Goal: Task Accomplishment & Management: Complete application form

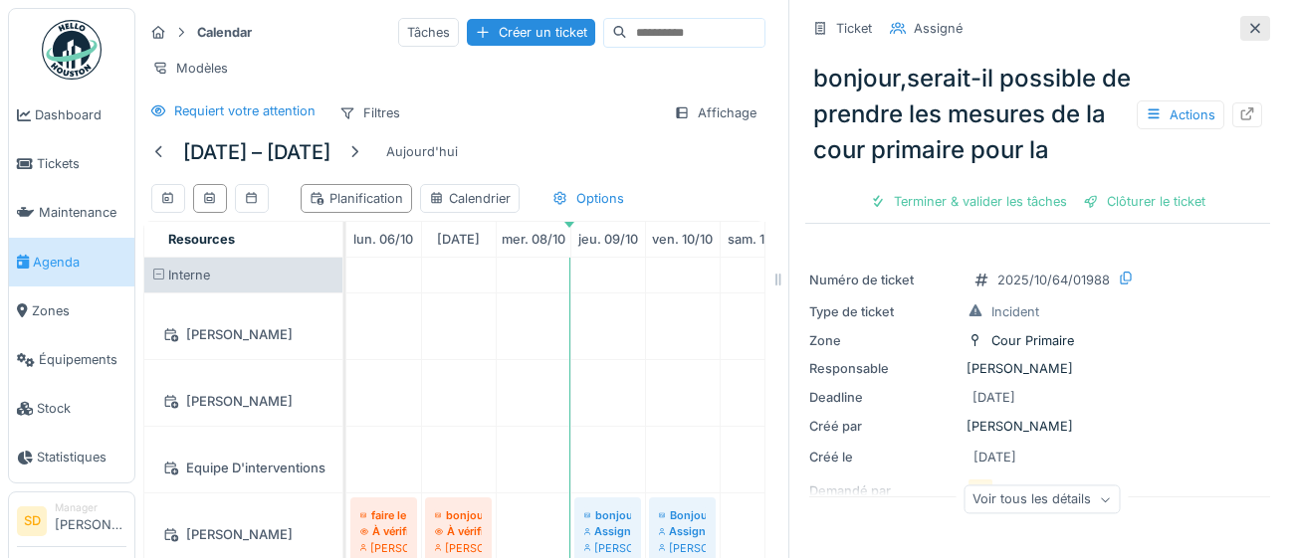
click at [1260, 29] on icon at bounding box center [1255, 28] width 16 height 13
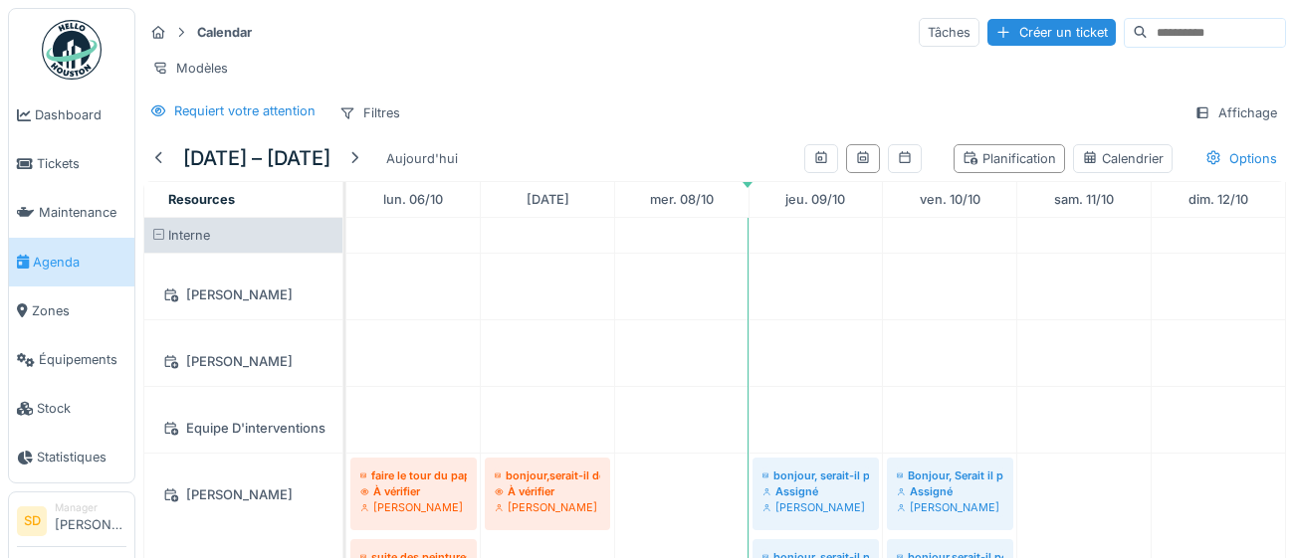
click at [1260, 29] on input at bounding box center [1215, 33] width 137 height 28
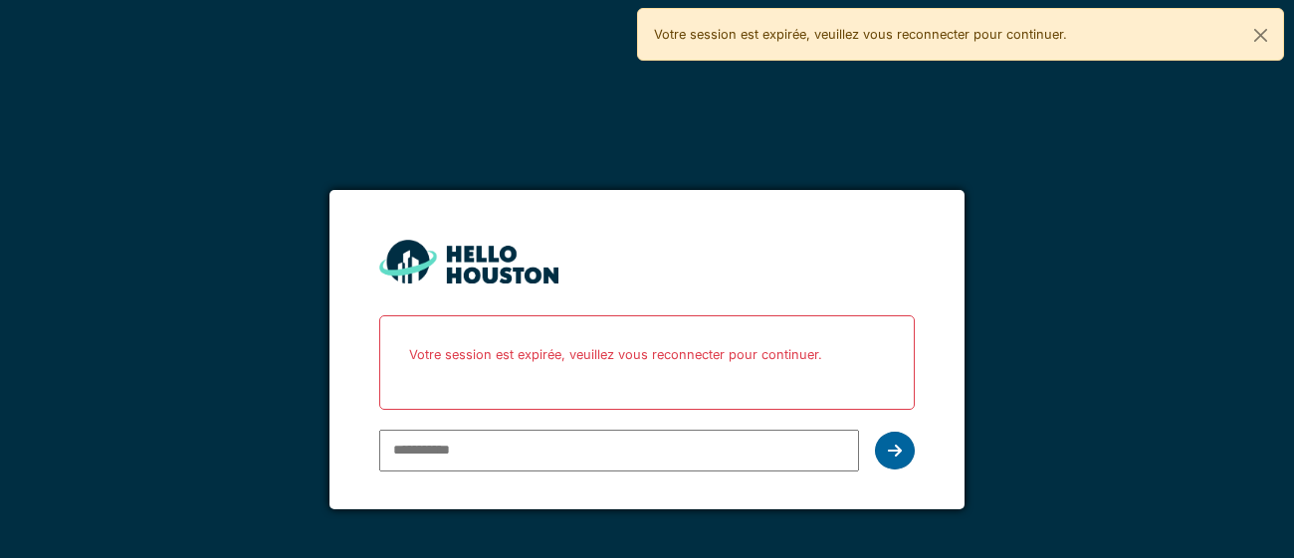
type input "**********"
click at [898, 452] on icon at bounding box center [895, 451] width 14 height 16
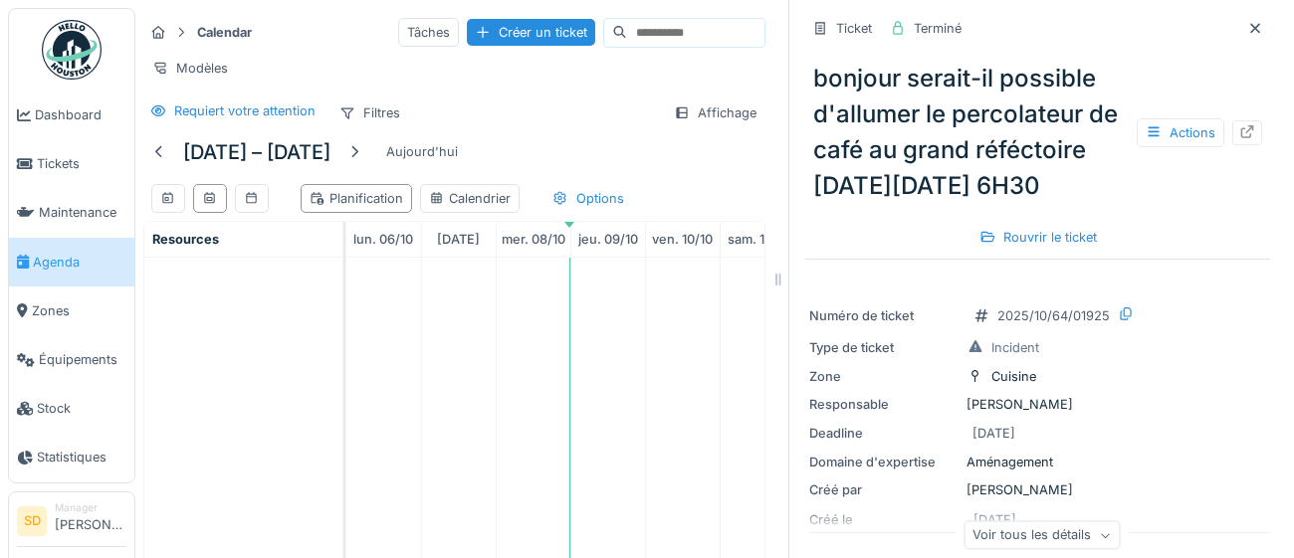
click at [71, 266] on span "Agenda" at bounding box center [80, 262] width 94 height 19
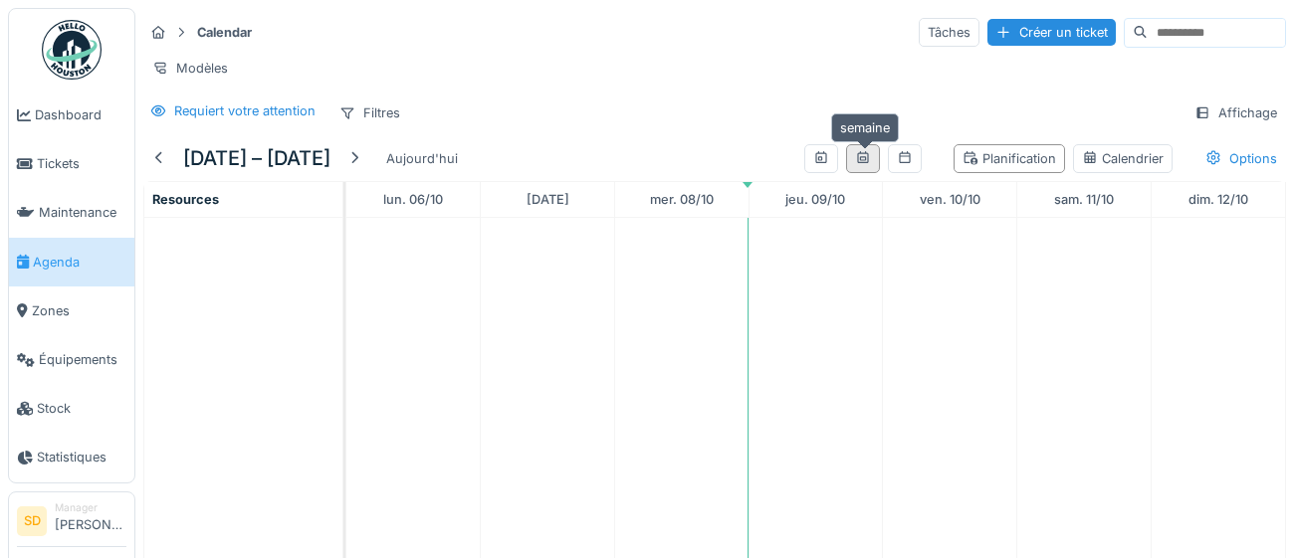
click at [868, 159] on icon at bounding box center [863, 157] width 16 height 13
click at [913, 166] on div at bounding box center [905, 158] width 16 height 19
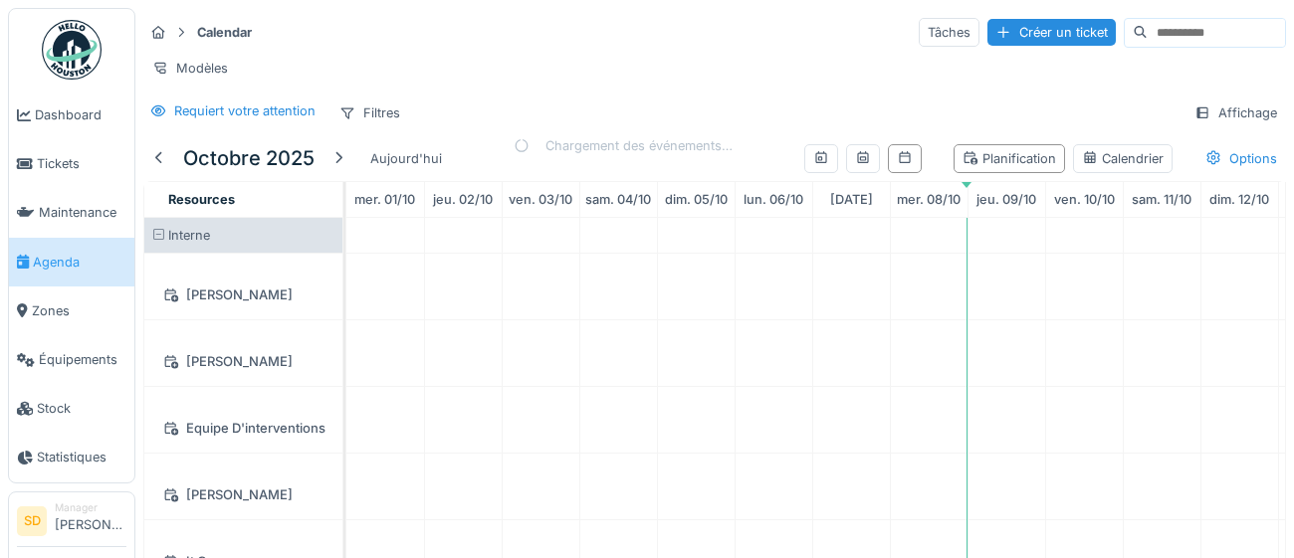
click at [871, 158] on icon at bounding box center [863, 157] width 16 height 13
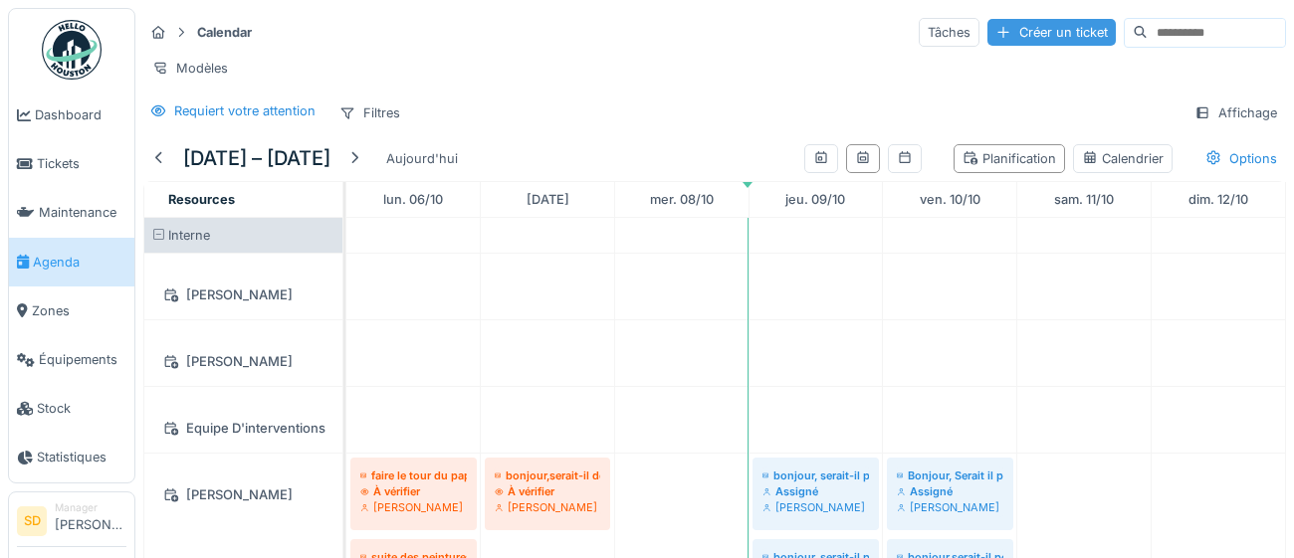
click at [1028, 34] on div "Créer un ticket" at bounding box center [1051, 32] width 128 height 27
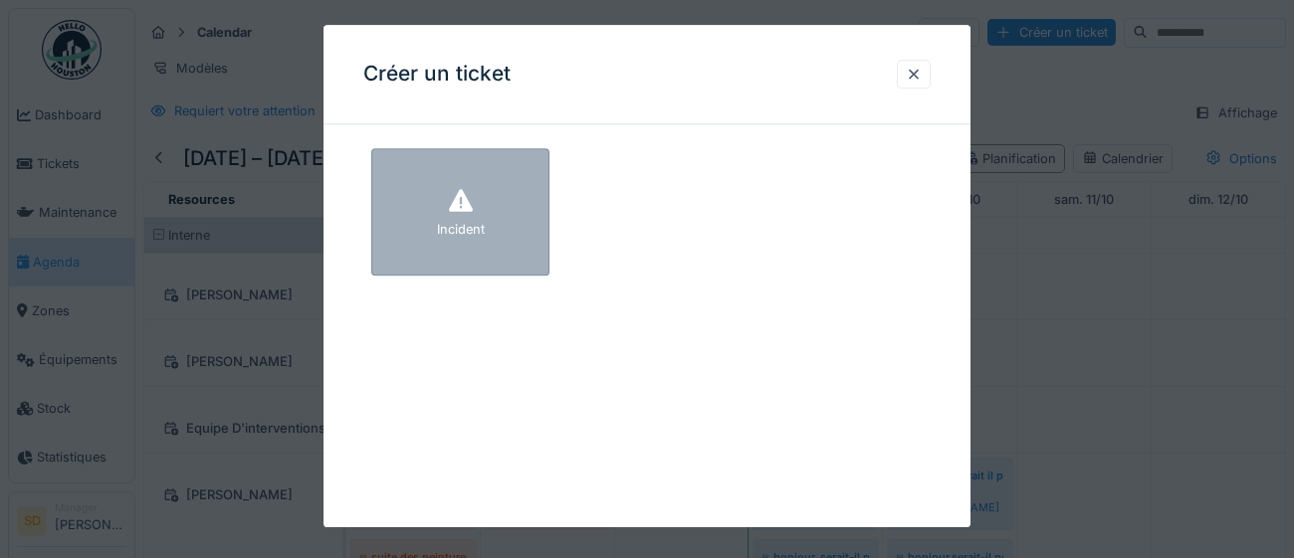
click at [491, 237] on div "Incident" at bounding box center [460, 211] width 178 height 127
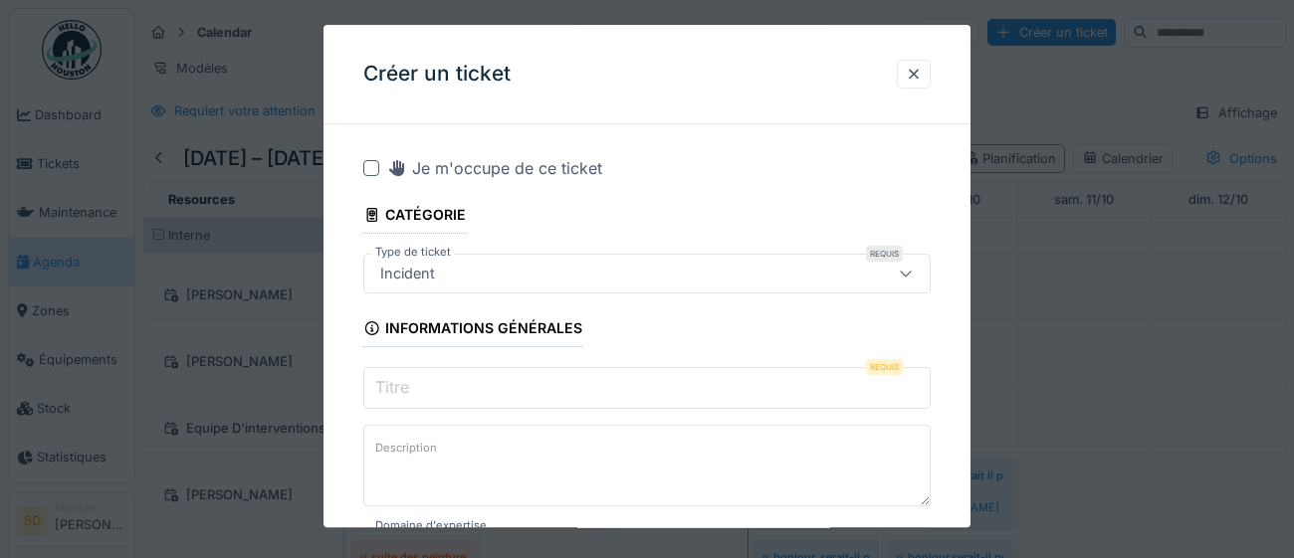
click at [448, 385] on input "Titre" at bounding box center [646, 388] width 567 height 42
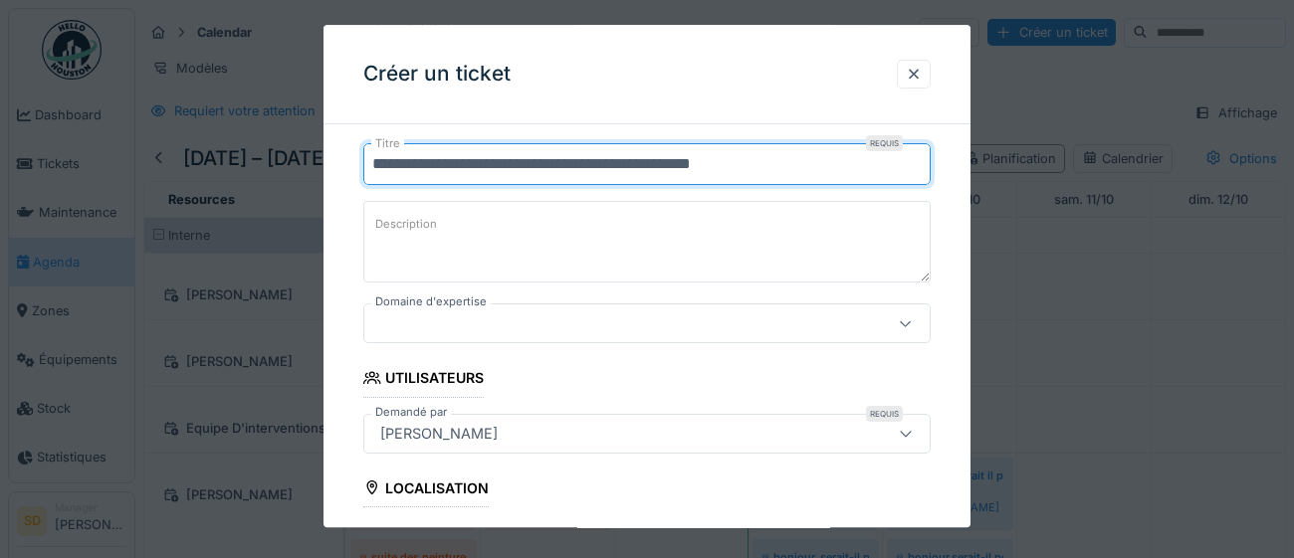
scroll to position [232, 0]
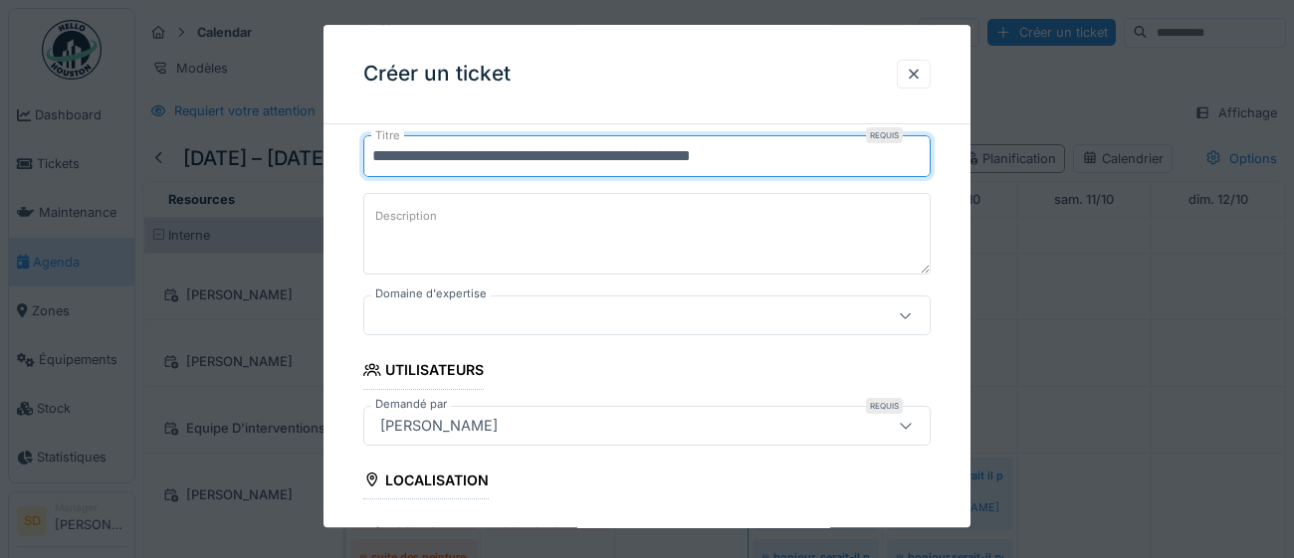
type input "**********"
click at [907, 320] on icon at bounding box center [906, 315] width 16 height 13
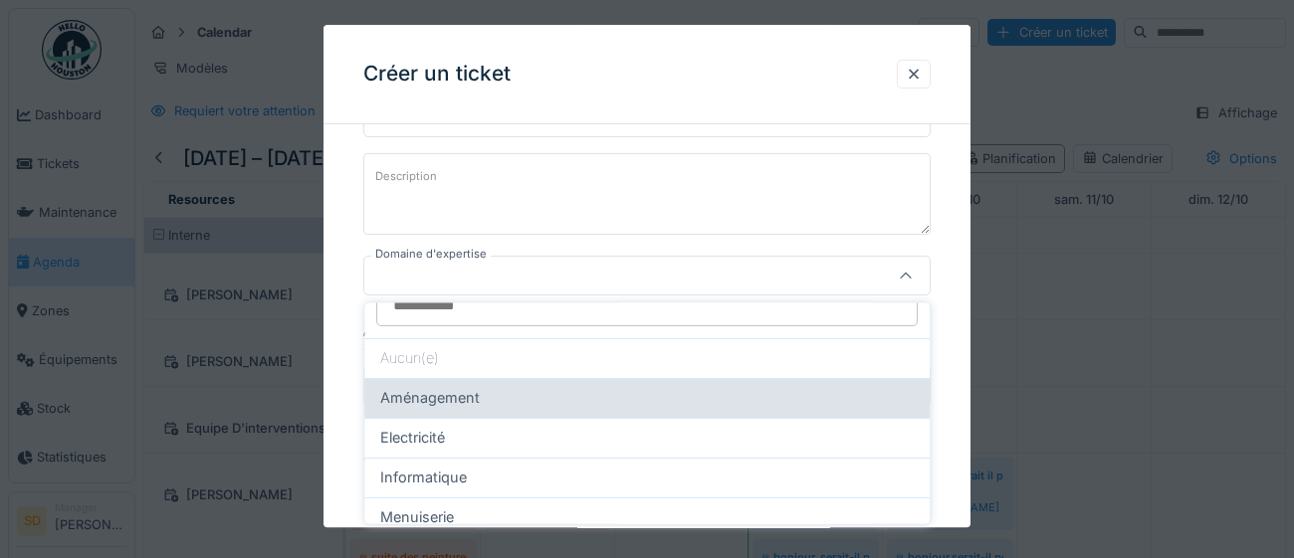
scroll to position [32, 0]
click at [602, 395] on div "Aménagement" at bounding box center [646, 397] width 533 height 22
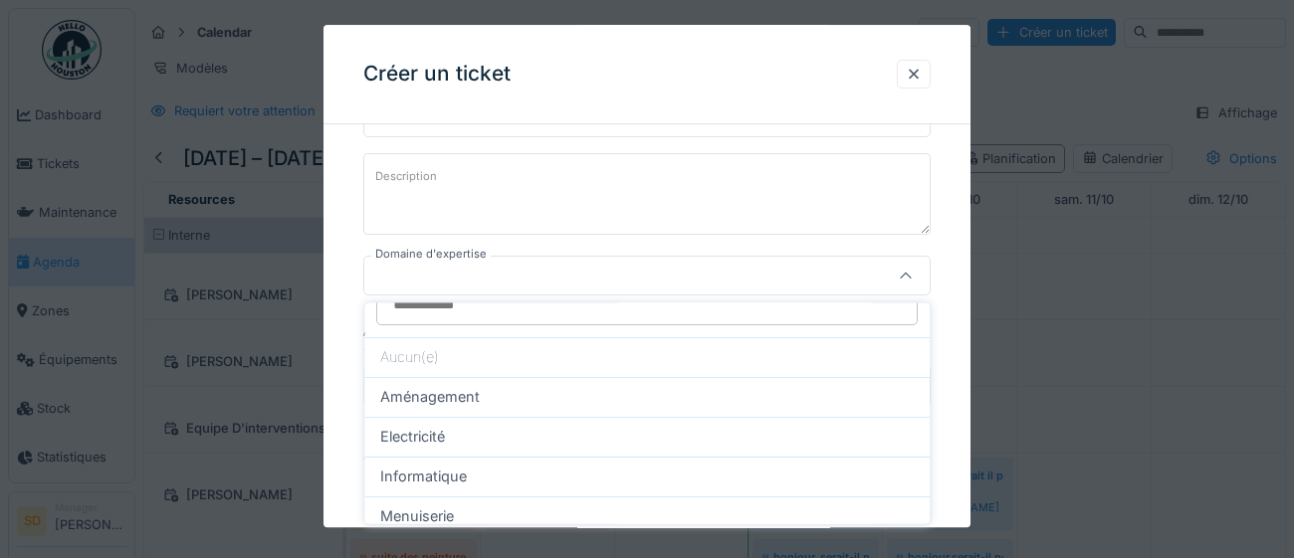
type input "****"
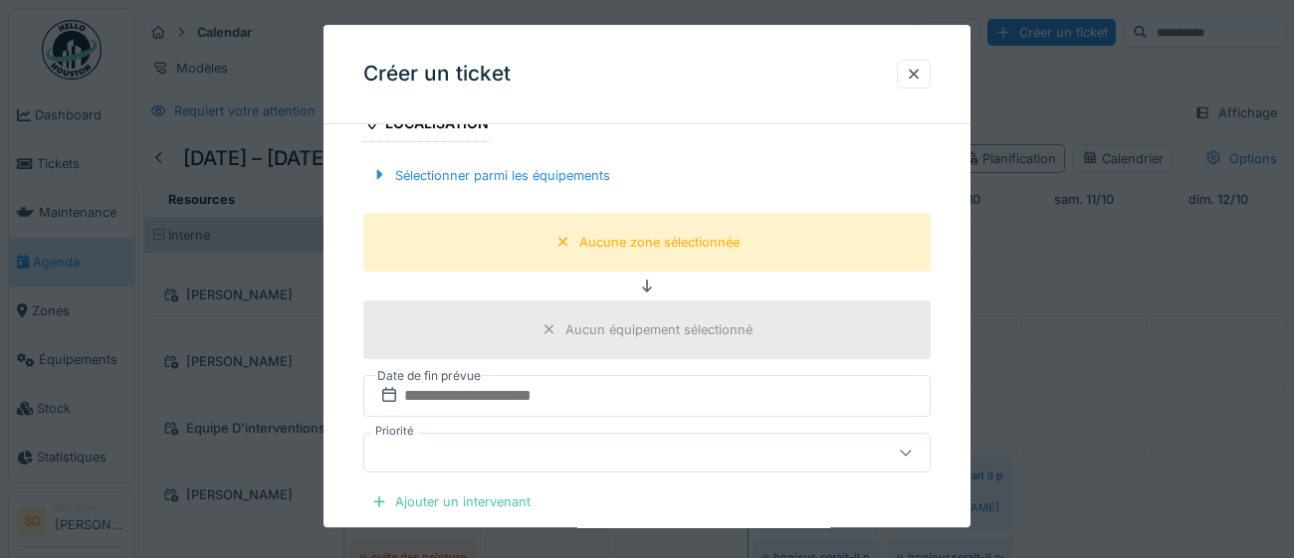
scroll to position [645, 0]
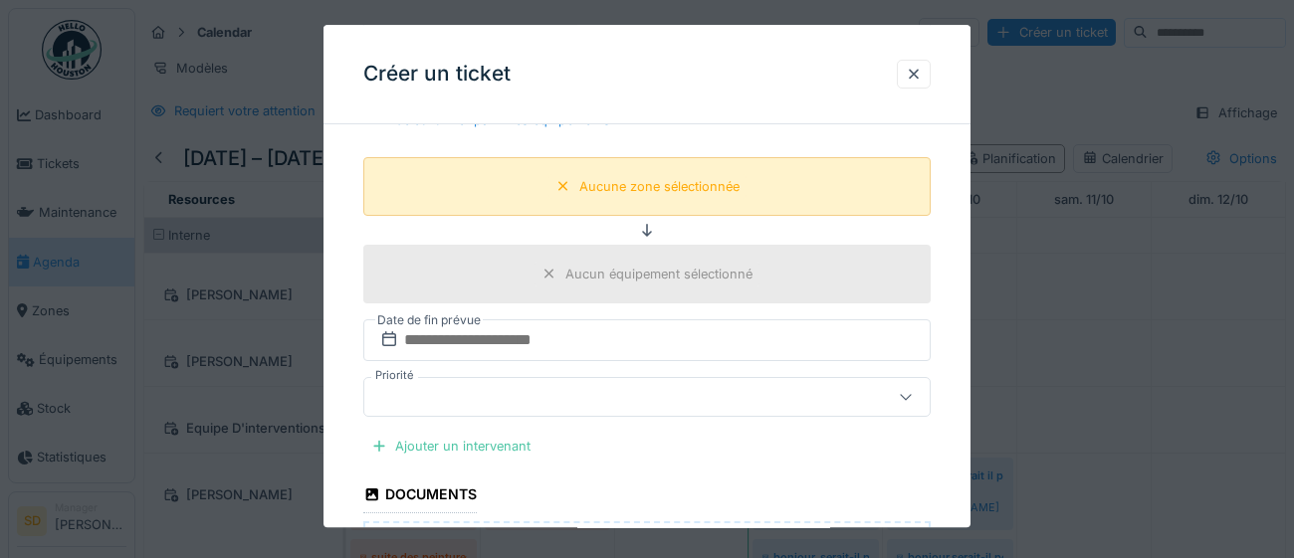
click at [564, 182] on icon at bounding box center [563, 186] width 10 height 10
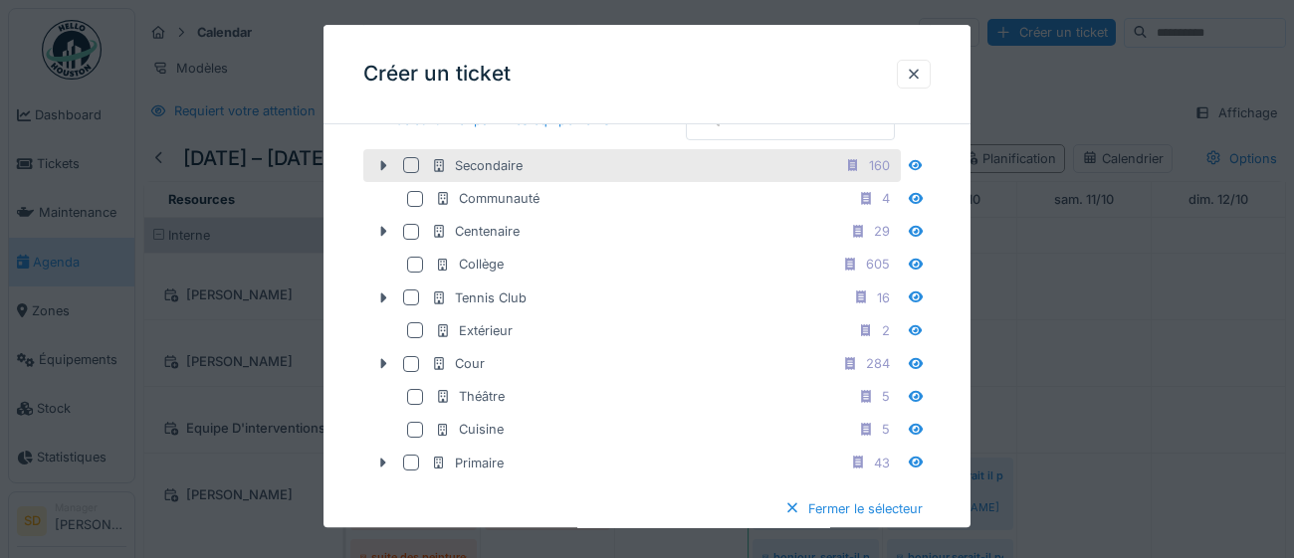
click at [409, 174] on div at bounding box center [411, 166] width 16 height 16
click at [386, 172] on icon at bounding box center [383, 165] width 16 height 13
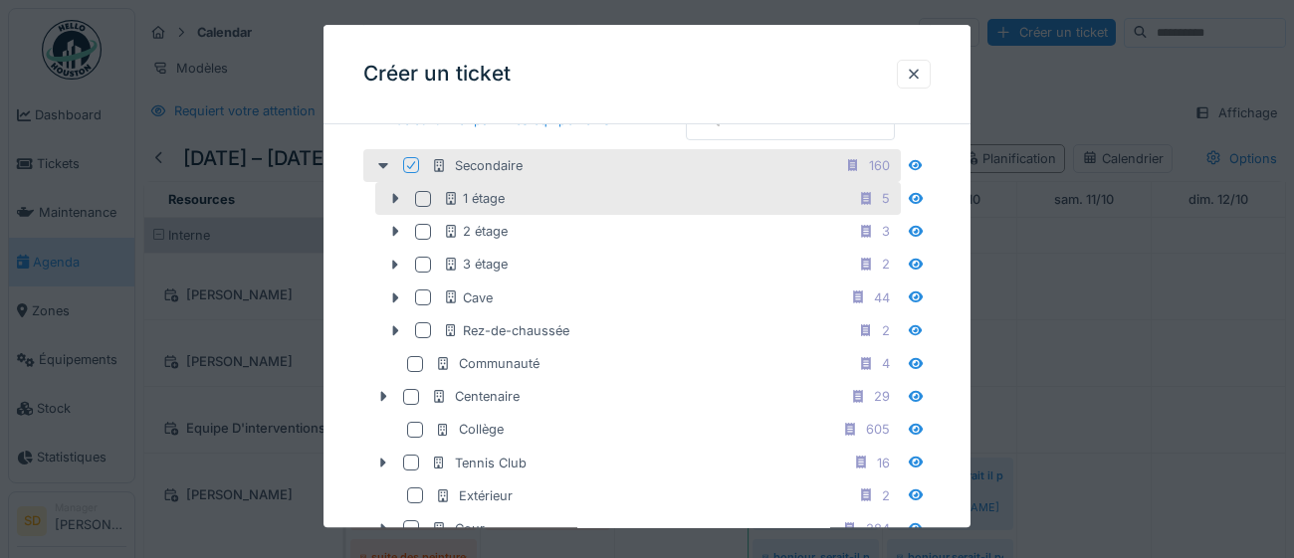
click at [417, 207] on div at bounding box center [423, 199] width 16 height 16
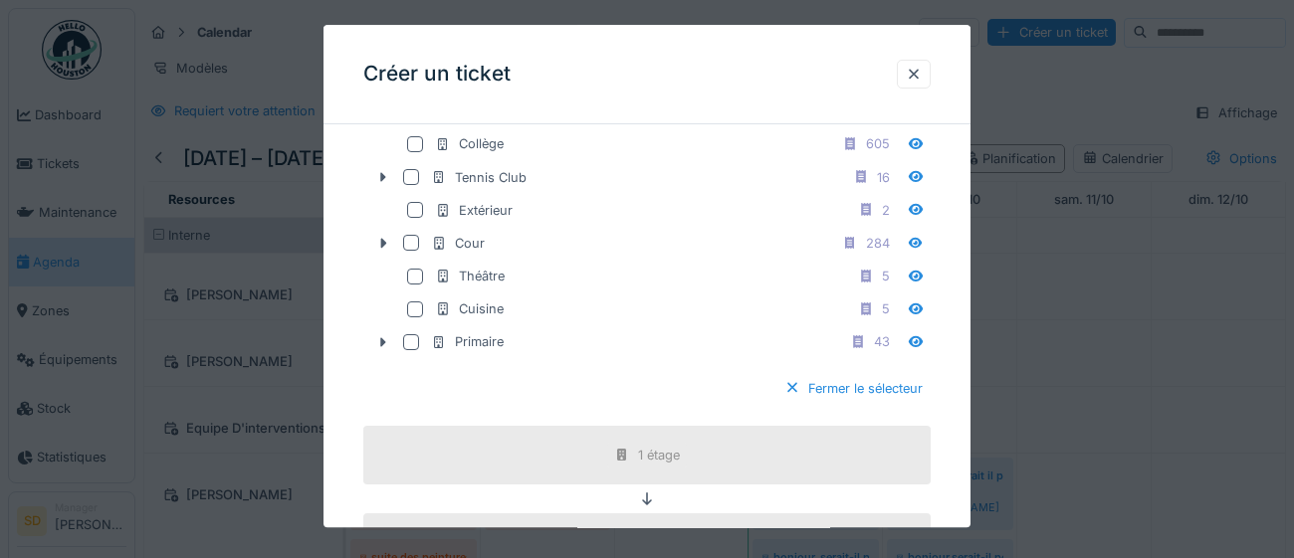
scroll to position [997, 0]
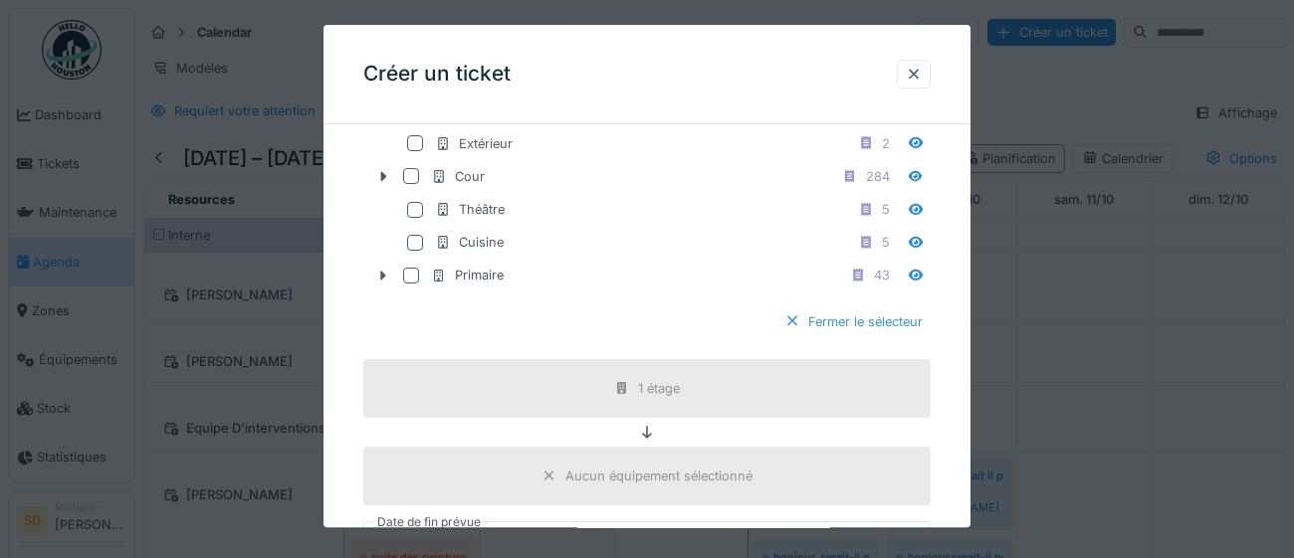
click at [824, 335] on div "Fermer le sélecteur" at bounding box center [853, 321] width 154 height 27
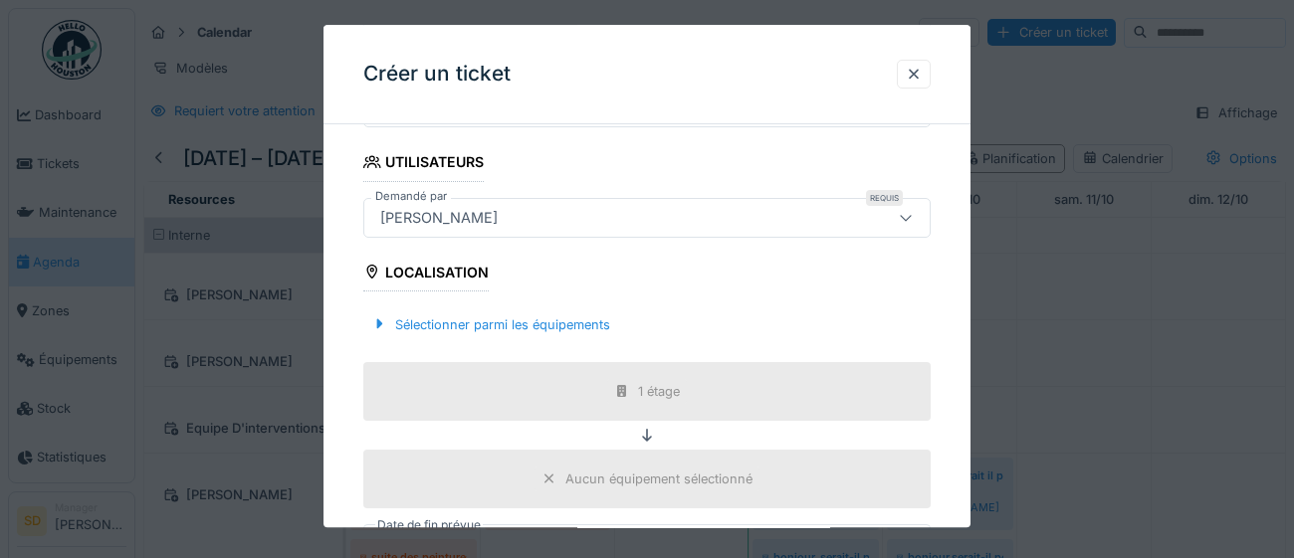
scroll to position [741, 0]
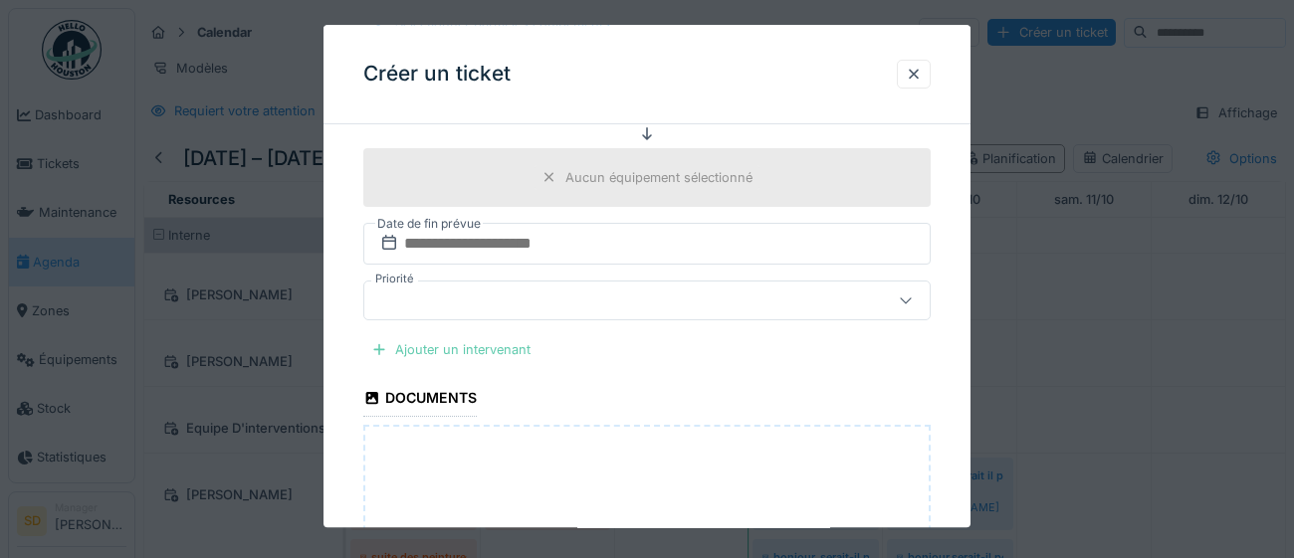
click at [510, 347] on div "Ajouter un intervenant" at bounding box center [450, 349] width 175 height 27
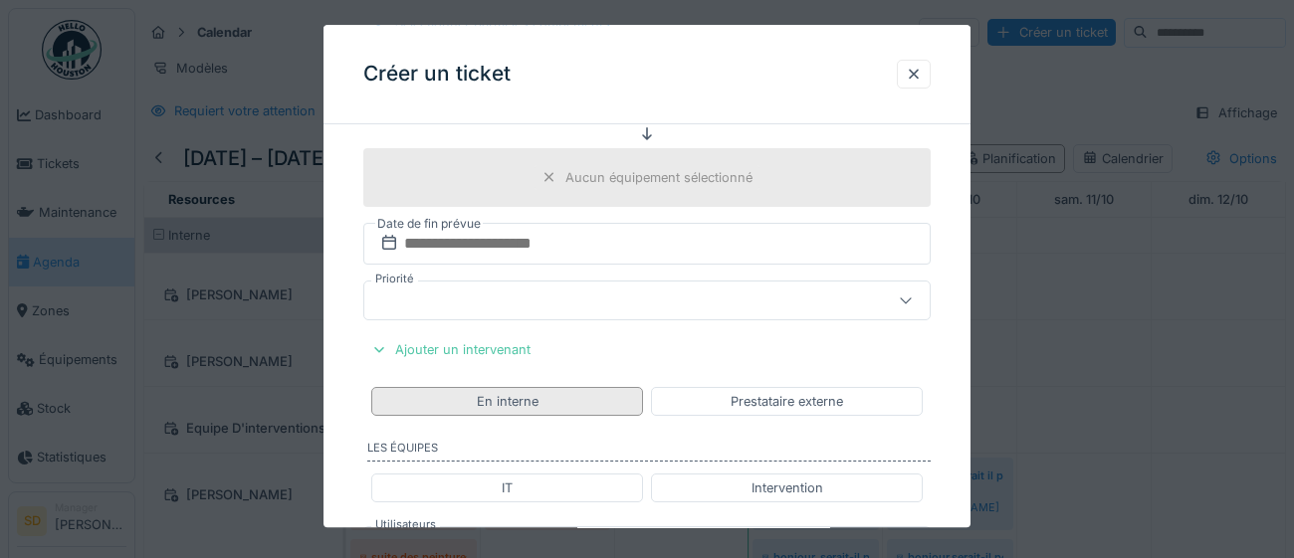
click at [580, 396] on div "En interne" at bounding box center [507, 401] width 272 height 29
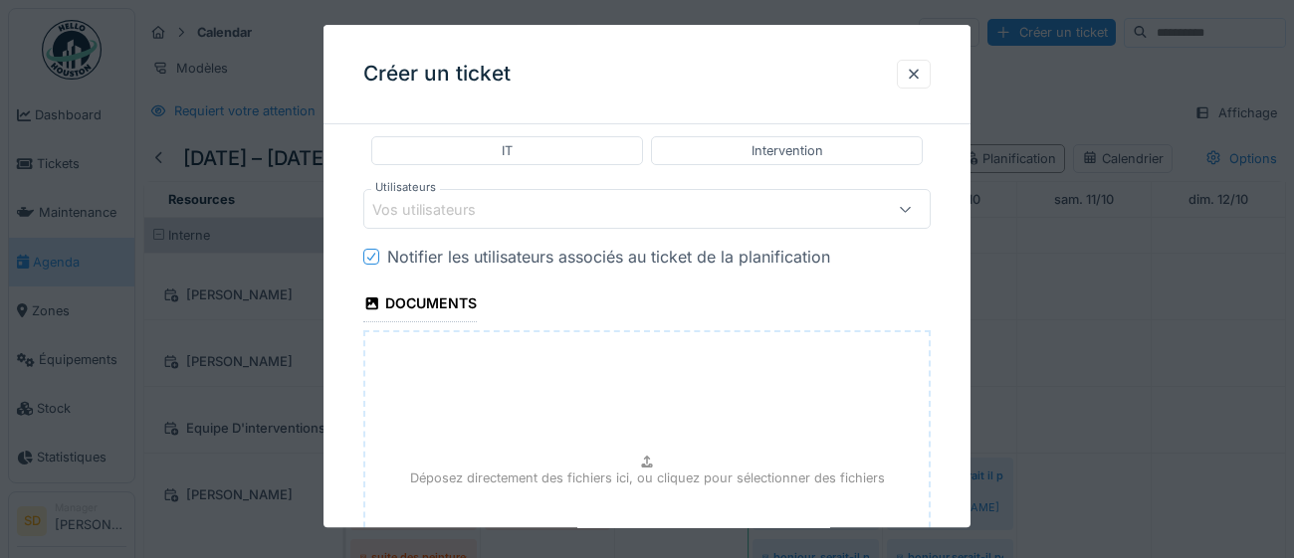
click at [446, 213] on div "Vos utilisateurs" at bounding box center [437, 210] width 131 height 22
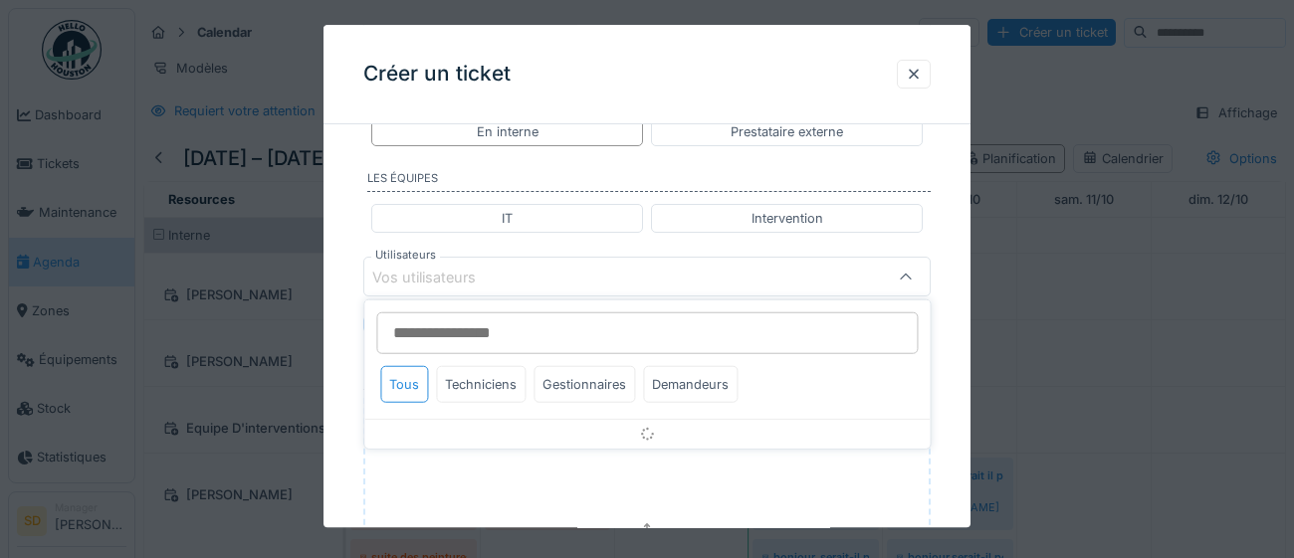
scroll to position [1010, 0]
click at [599, 391] on div "Gestionnaires" at bounding box center [584, 387] width 102 height 37
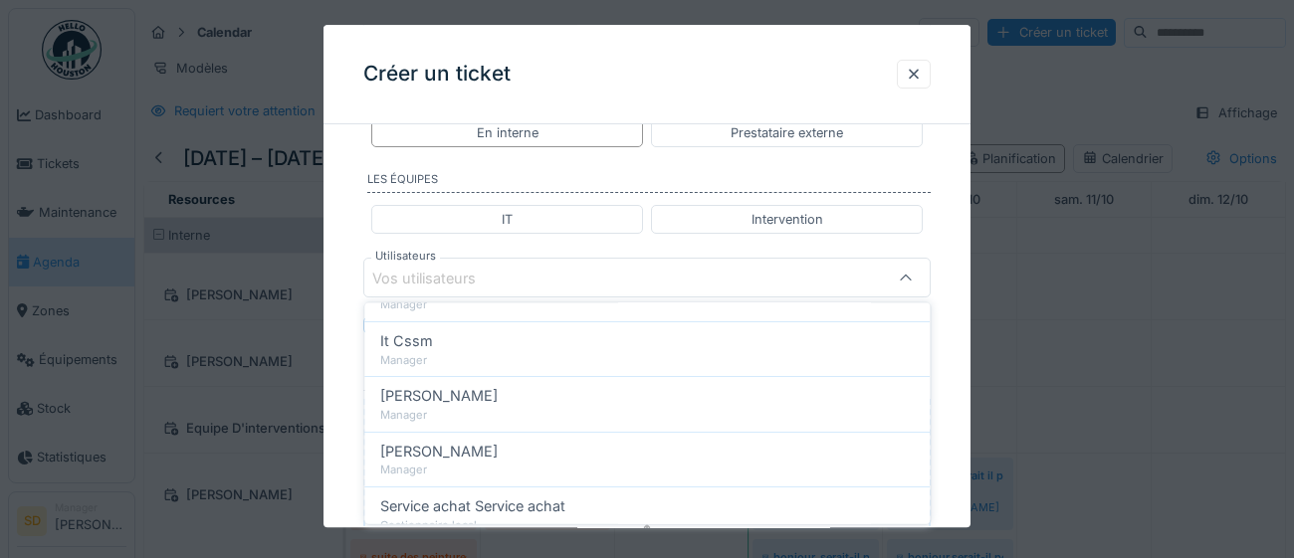
scroll to position [215, 0]
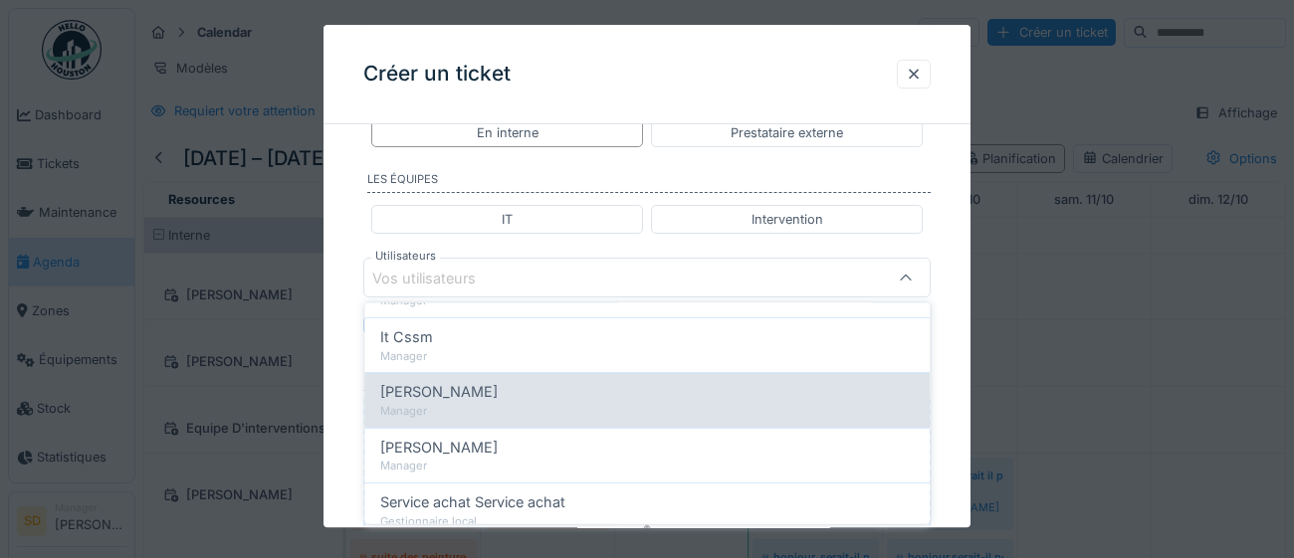
click at [459, 391] on span "[PERSON_NAME]" at bounding box center [438, 392] width 117 height 22
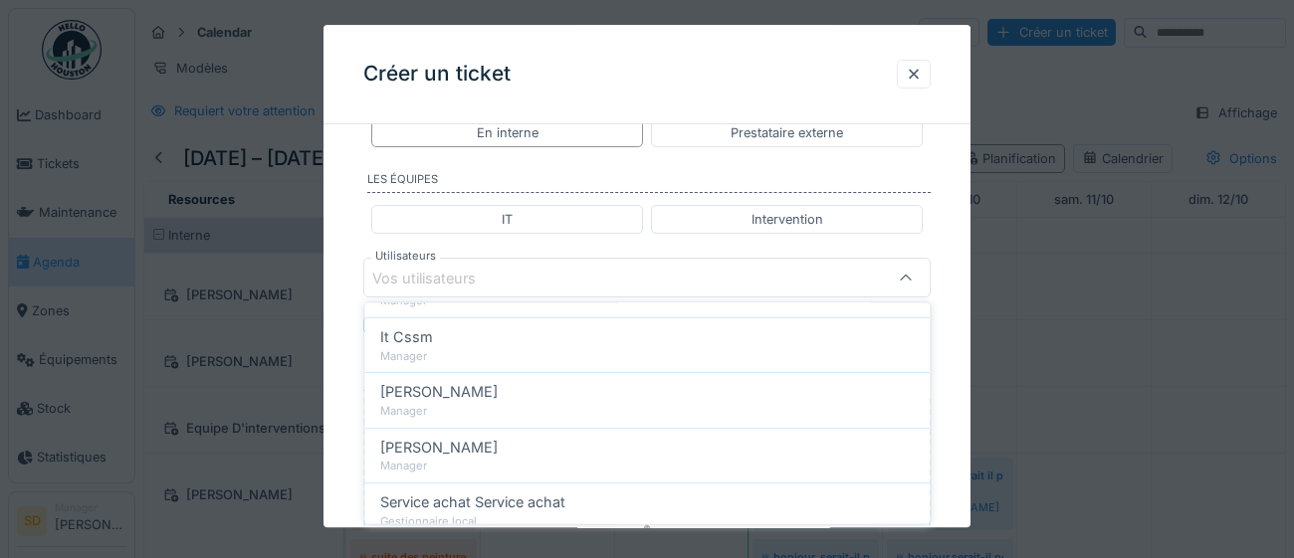
type input "****"
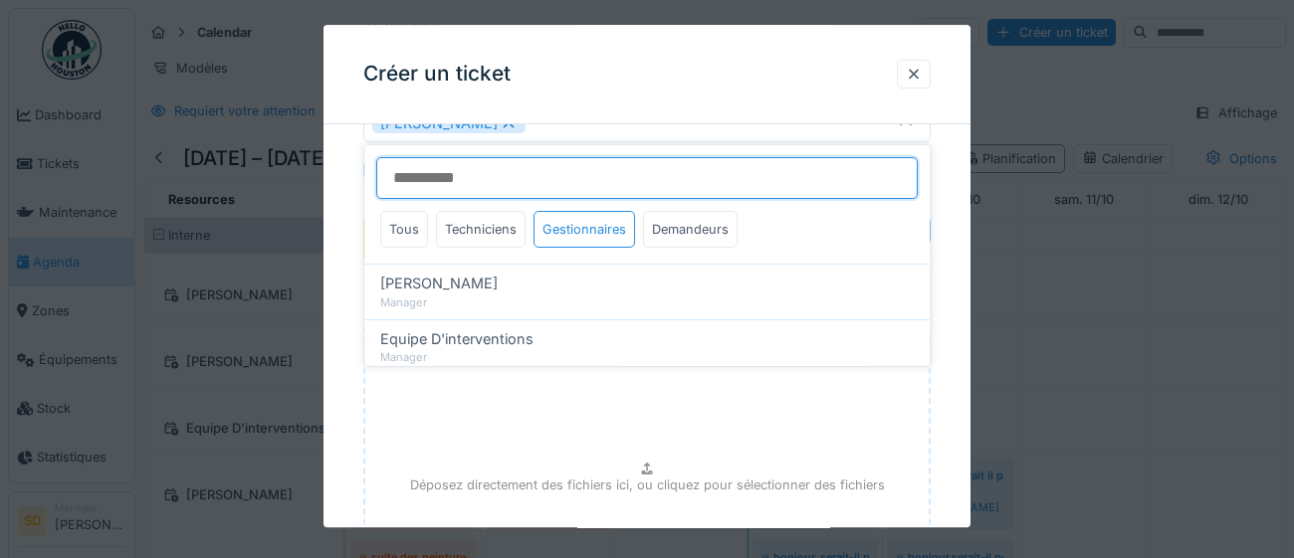
scroll to position [1168, 0]
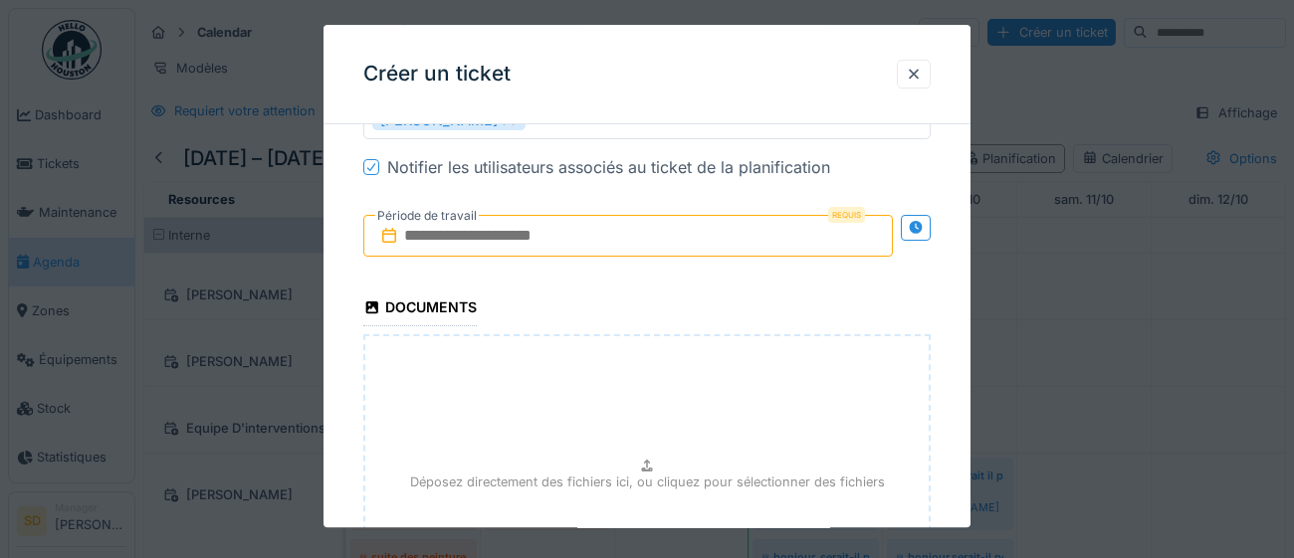
click at [610, 232] on input "text" at bounding box center [627, 237] width 529 height 42
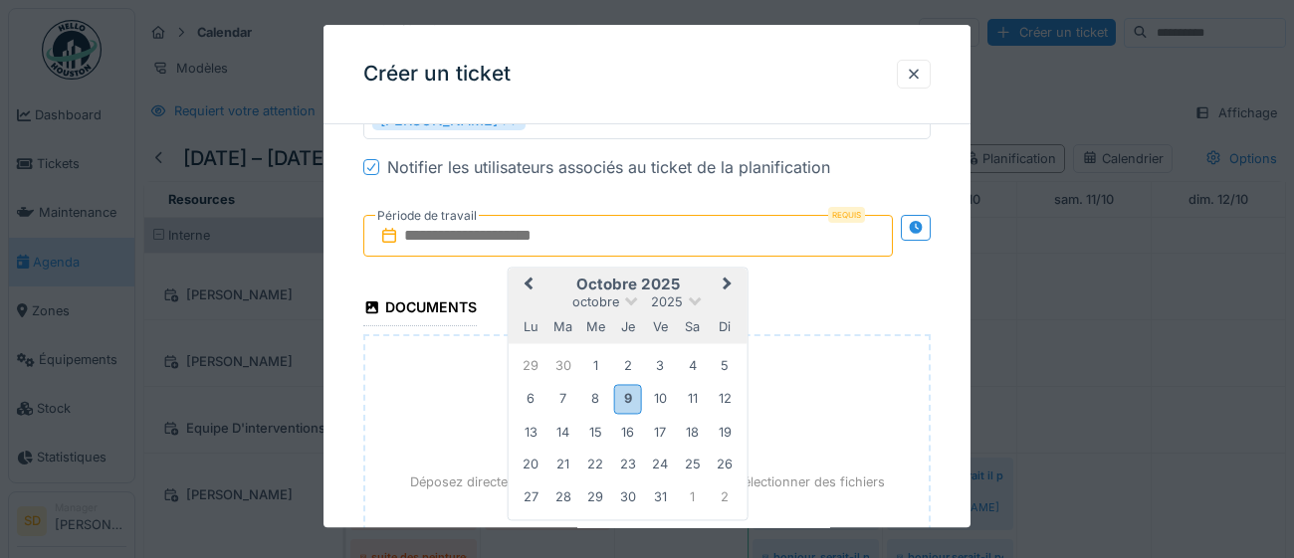
click at [728, 311] on div "lu ma me je ve sa di" at bounding box center [628, 327] width 239 height 32
click at [626, 400] on div "9" at bounding box center [627, 399] width 27 height 29
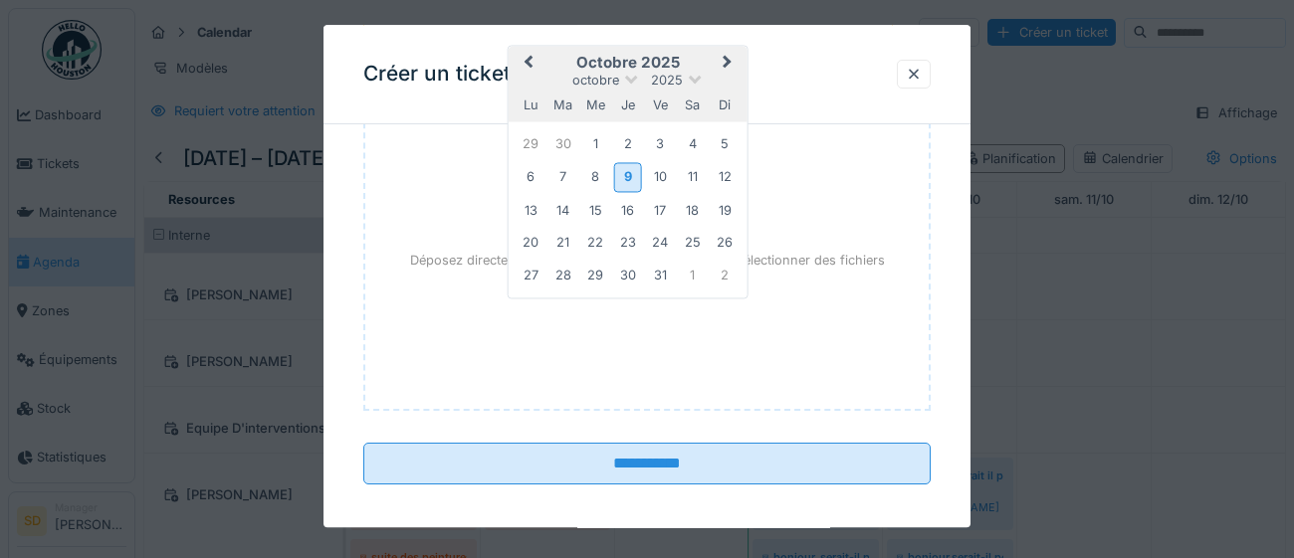
scroll to position [1401, 0]
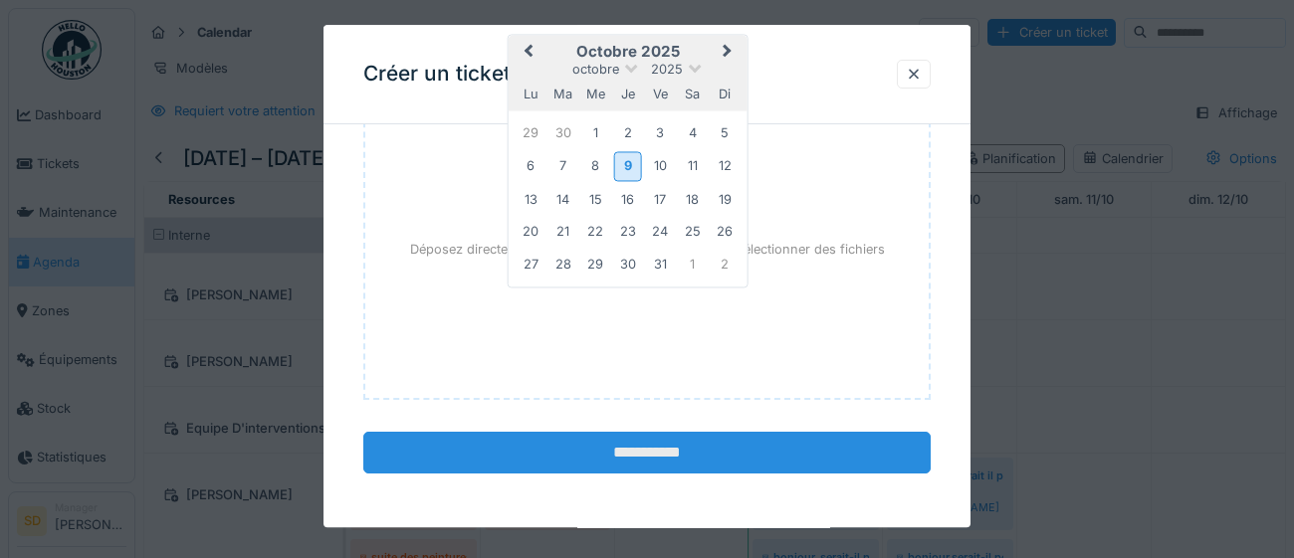
click at [656, 448] on input "**********" at bounding box center [646, 454] width 567 height 42
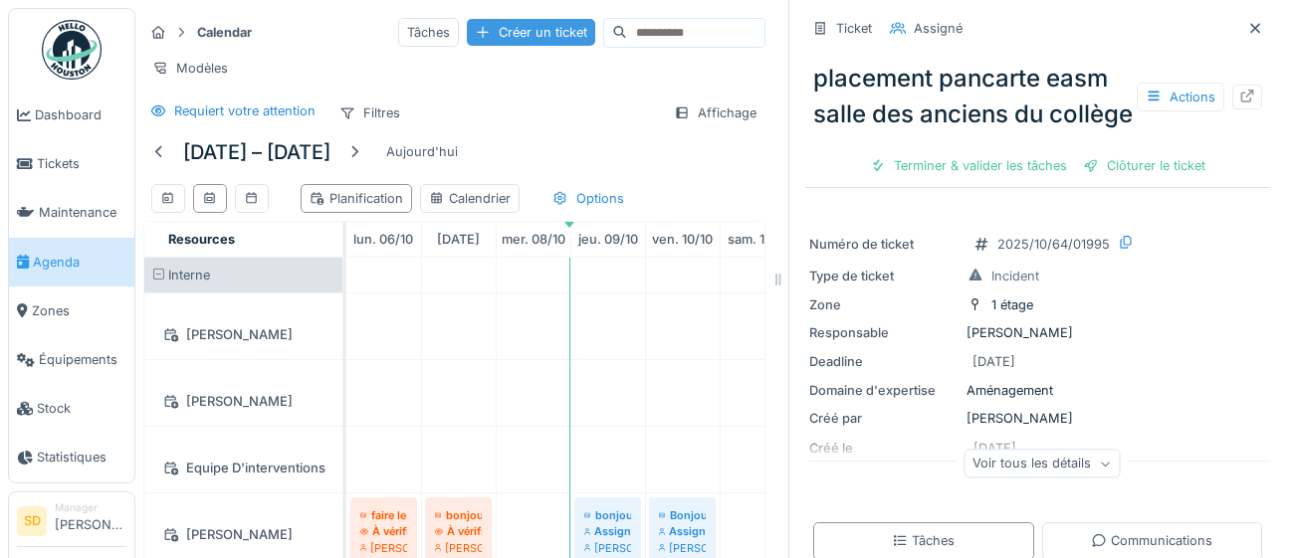
click at [467, 28] on div "Créer un ticket" at bounding box center [531, 32] width 128 height 27
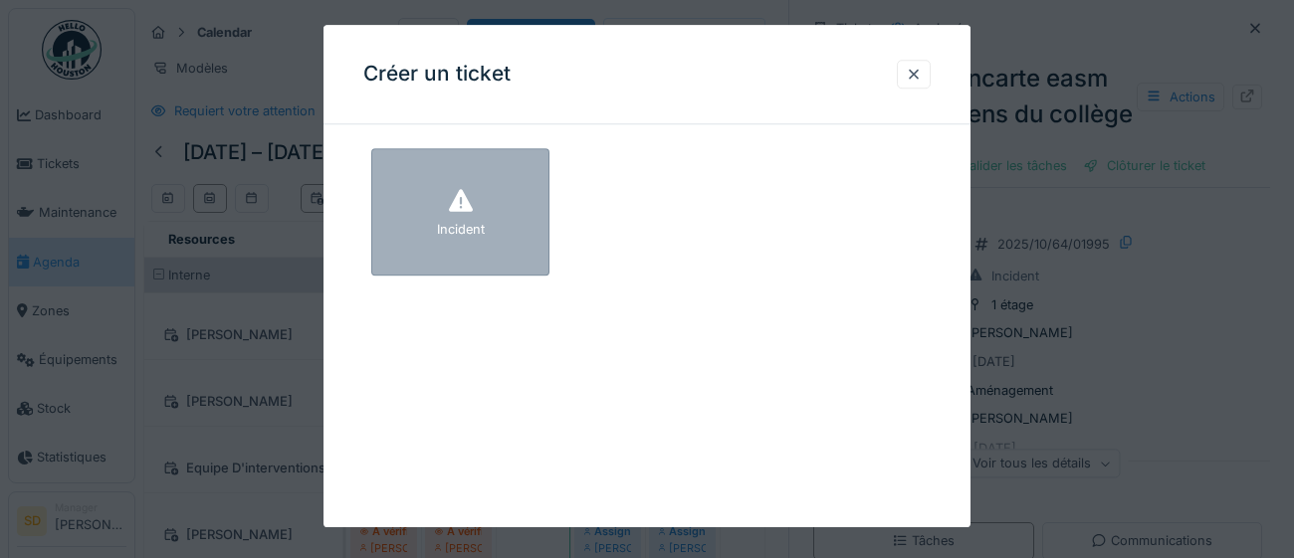
click at [489, 239] on div "Incident" at bounding box center [460, 211] width 178 height 127
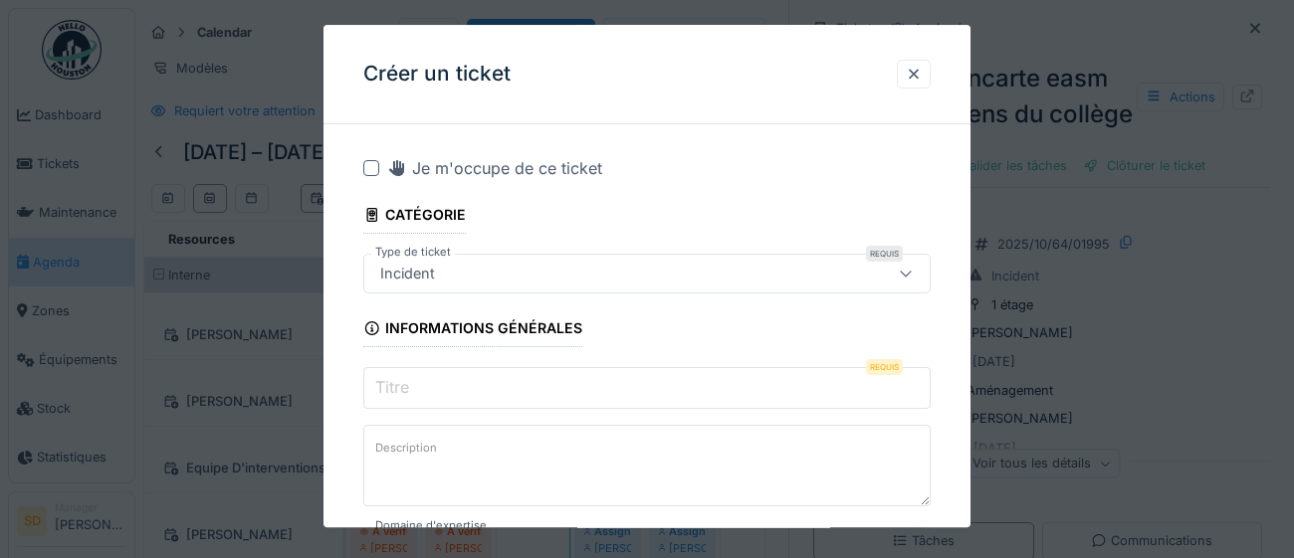
click at [412, 385] on label "Titre" at bounding box center [392, 388] width 42 height 24
click at [412, 385] on input "Titre" at bounding box center [646, 388] width 567 height 42
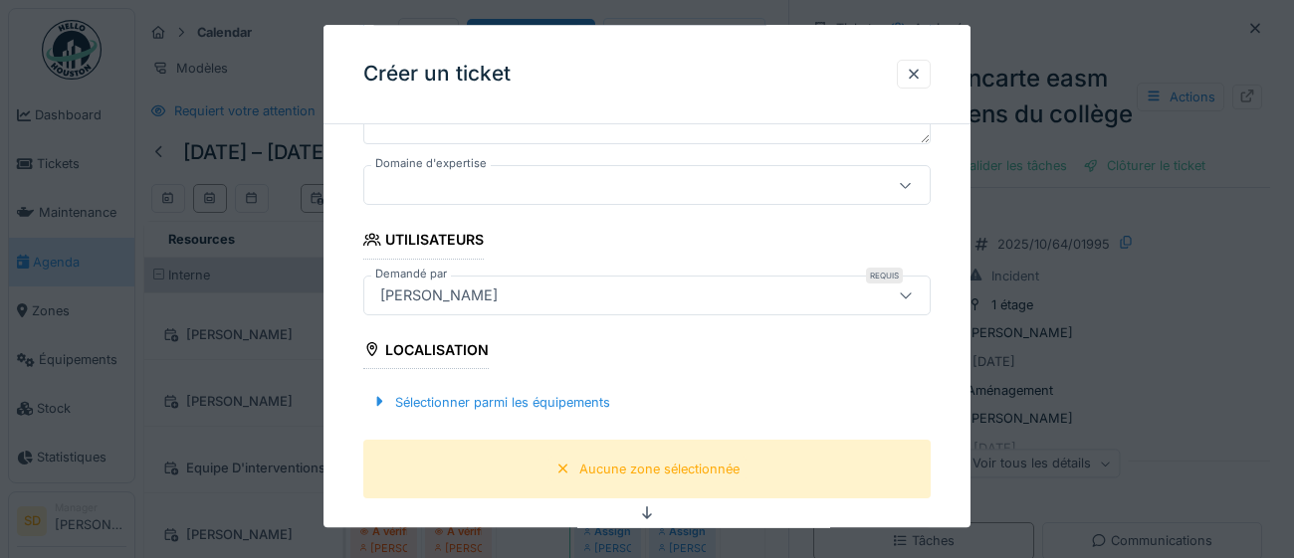
scroll to position [383, 0]
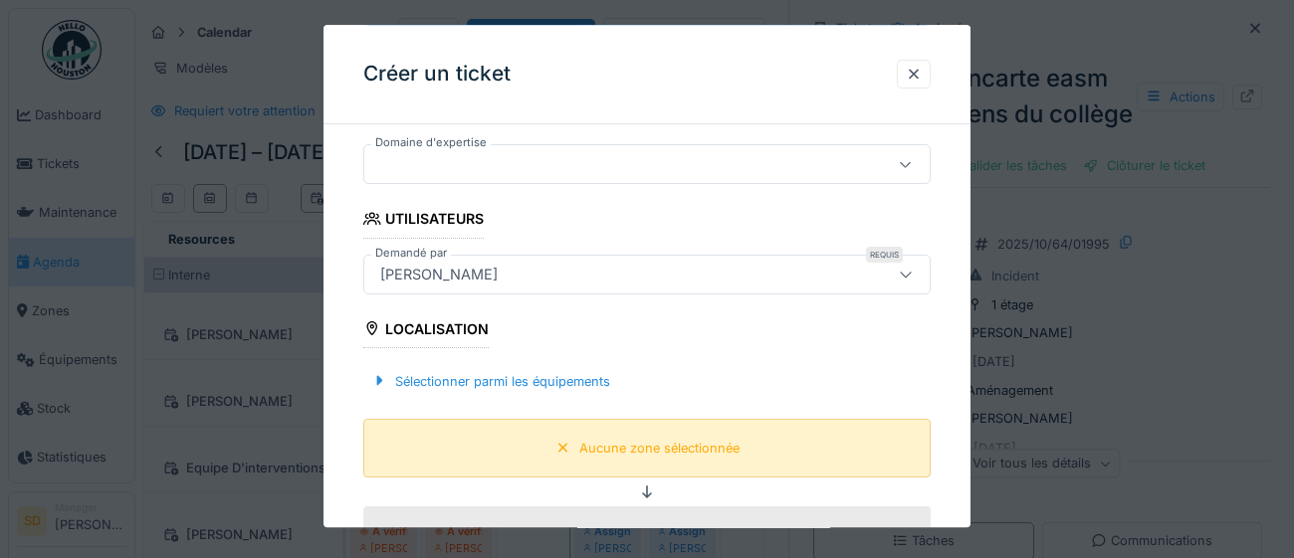
type input "**********"
click at [658, 440] on div "Aucune zone sélectionnée" at bounding box center [659, 448] width 160 height 19
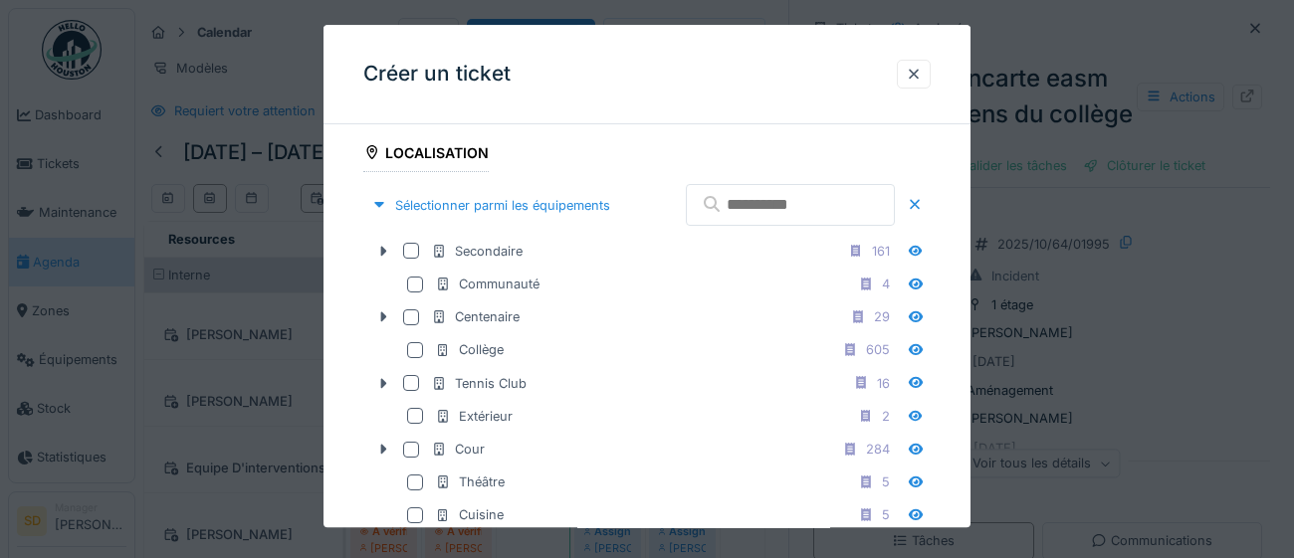
scroll to position [560, 0]
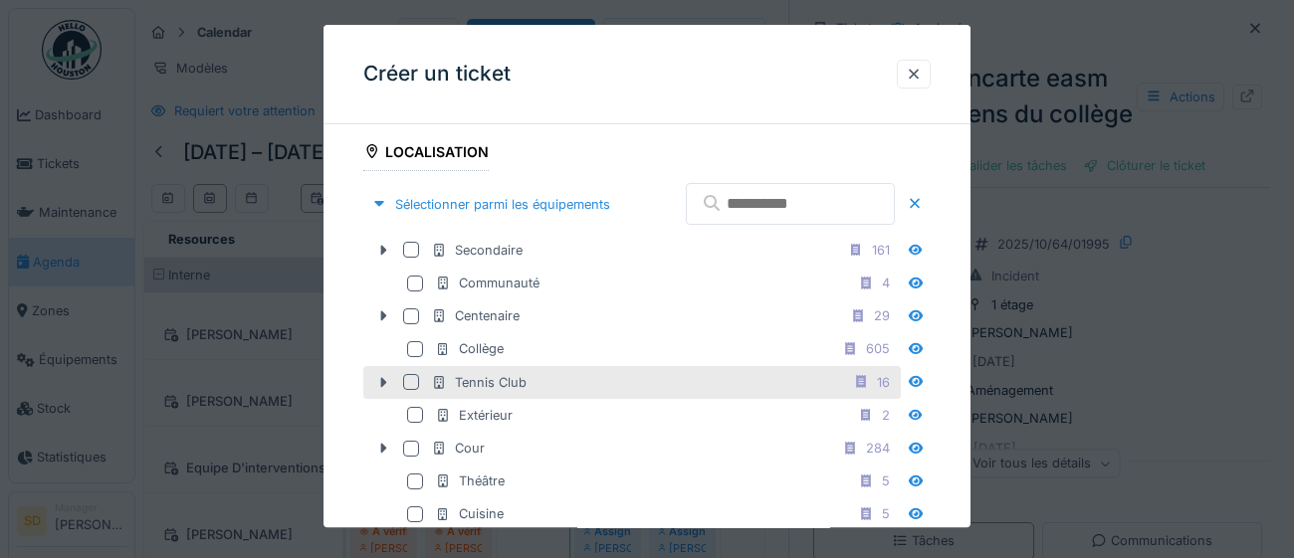
click at [414, 390] on div at bounding box center [411, 382] width 16 height 16
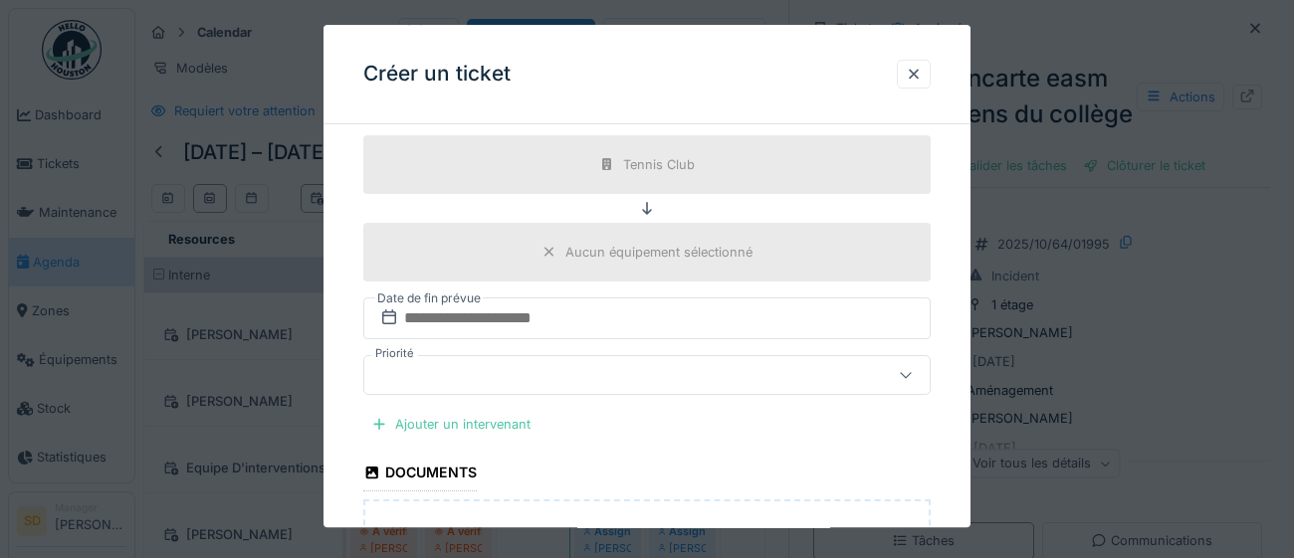
scroll to position [1161, 0]
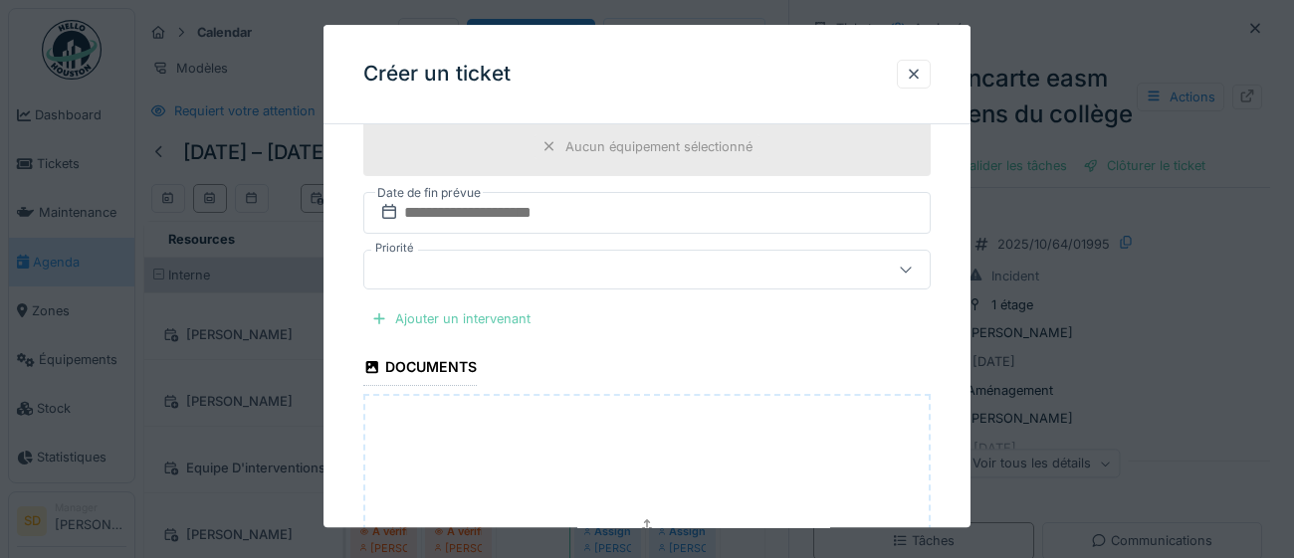
click at [515, 332] on div "Ajouter un intervenant" at bounding box center [450, 319] width 175 height 27
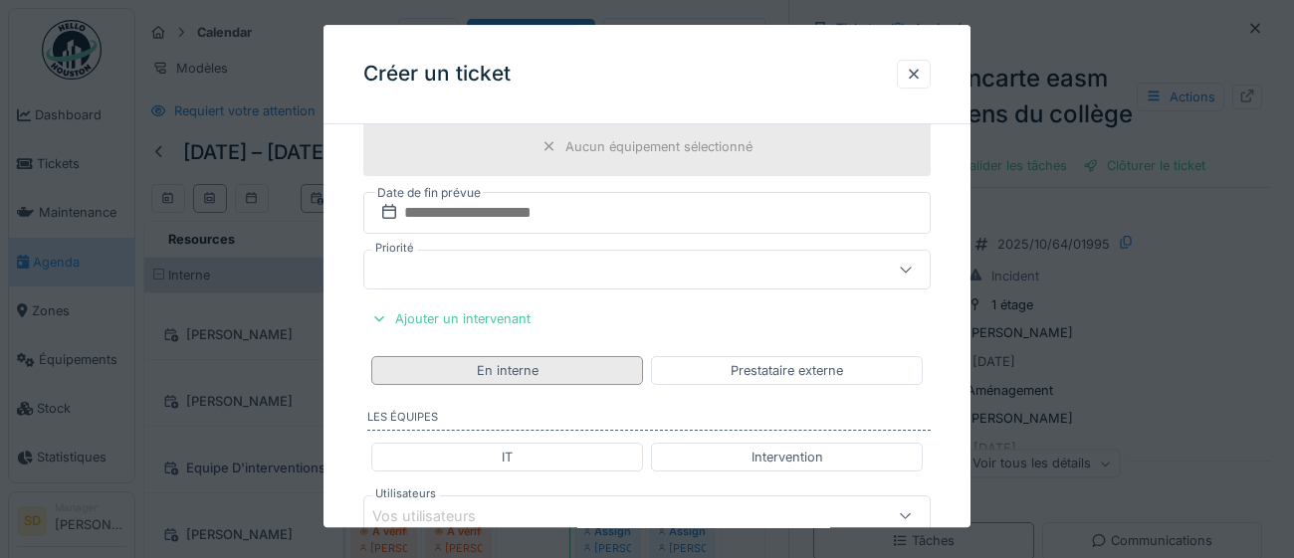
click at [513, 380] on div "En interne" at bounding box center [508, 370] width 62 height 19
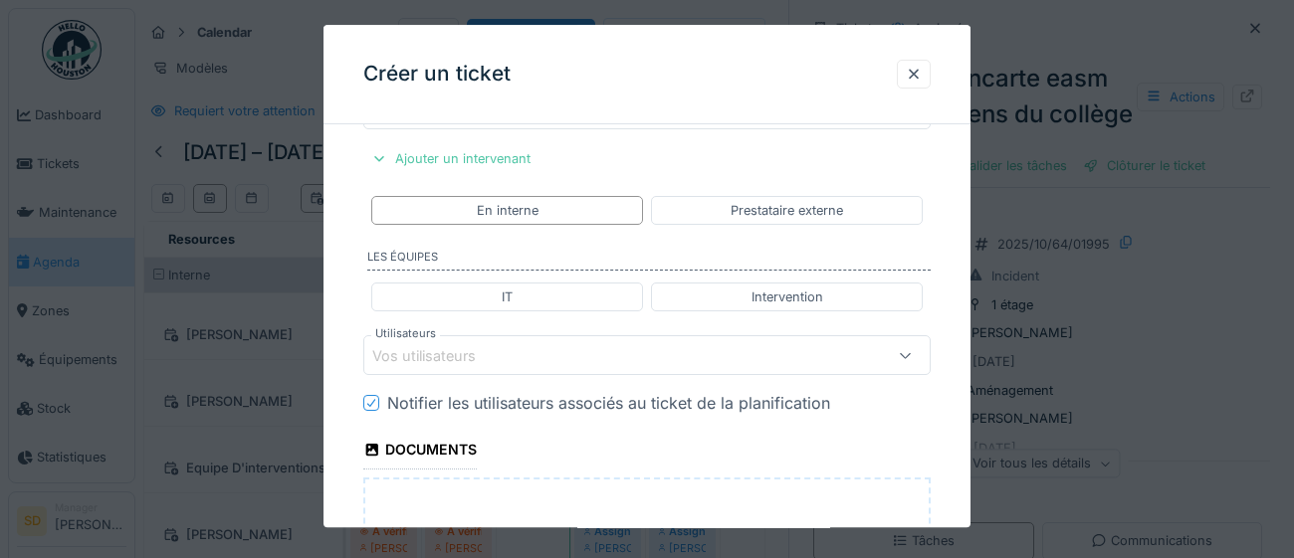
scroll to position [1327, 0]
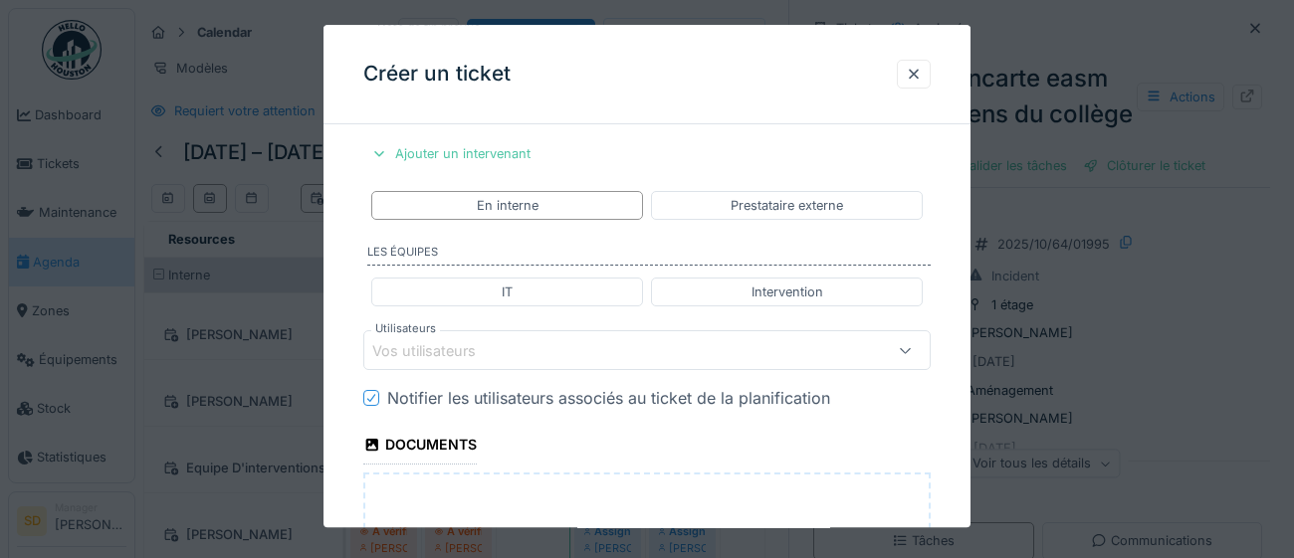
click at [580, 362] on div "Vos utilisateurs" at bounding box center [611, 351] width 479 height 22
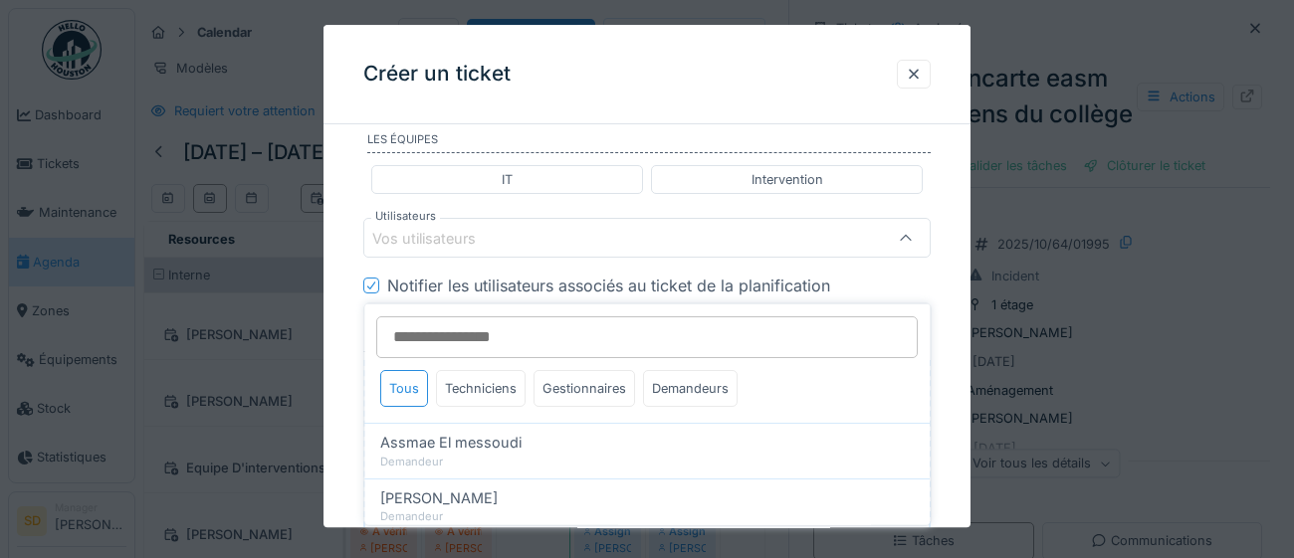
scroll to position [1448, 0]
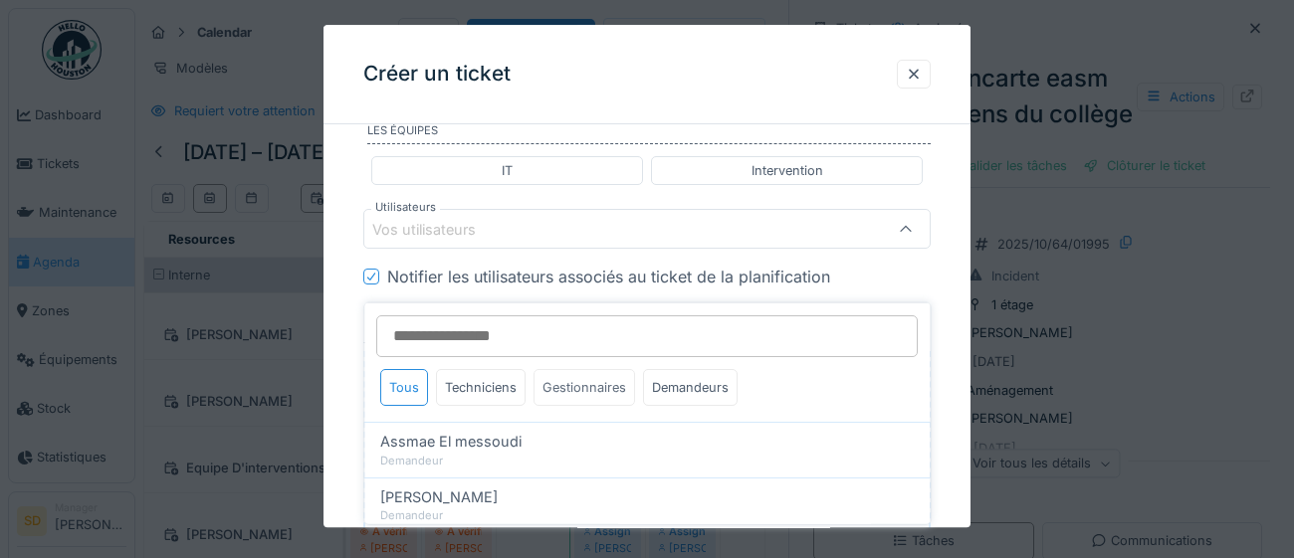
click at [590, 389] on div "Gestionnaires" at bounding box center [584, 387] width 102 height 37
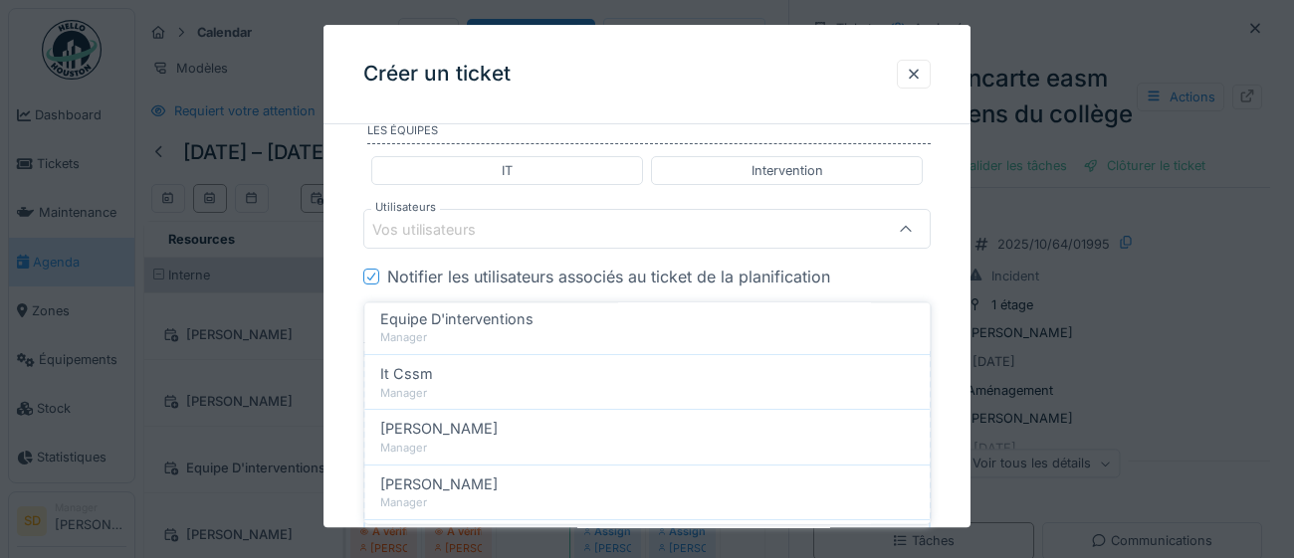
scroll to position [187, 0]
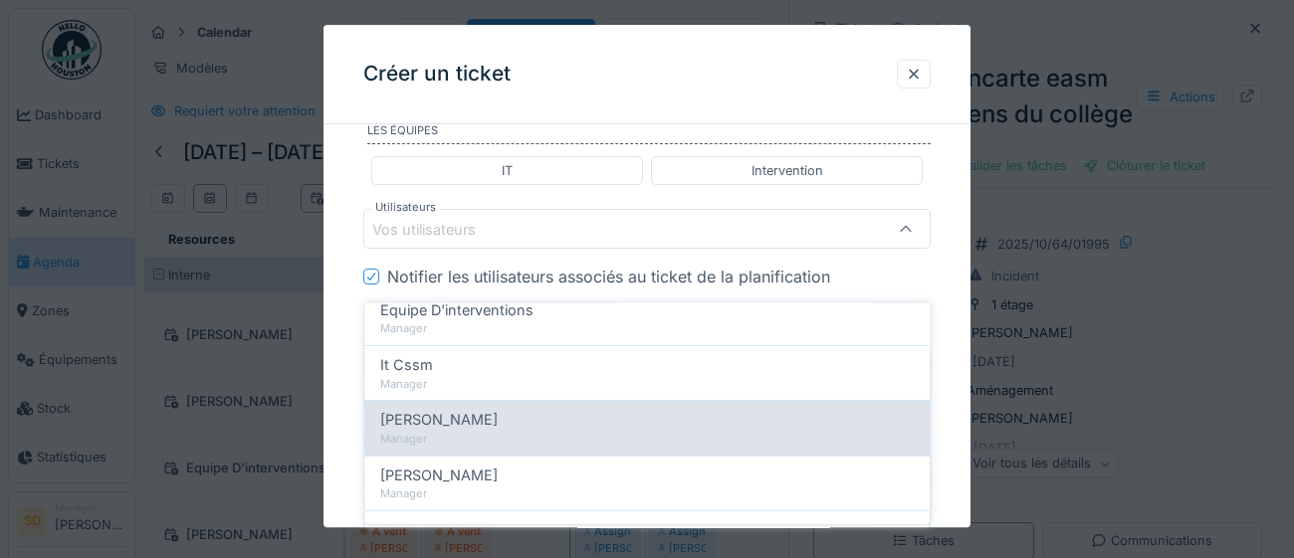
click at [594, 438] on div "Manager" at bounding box center [646, 439] width 533 height 17
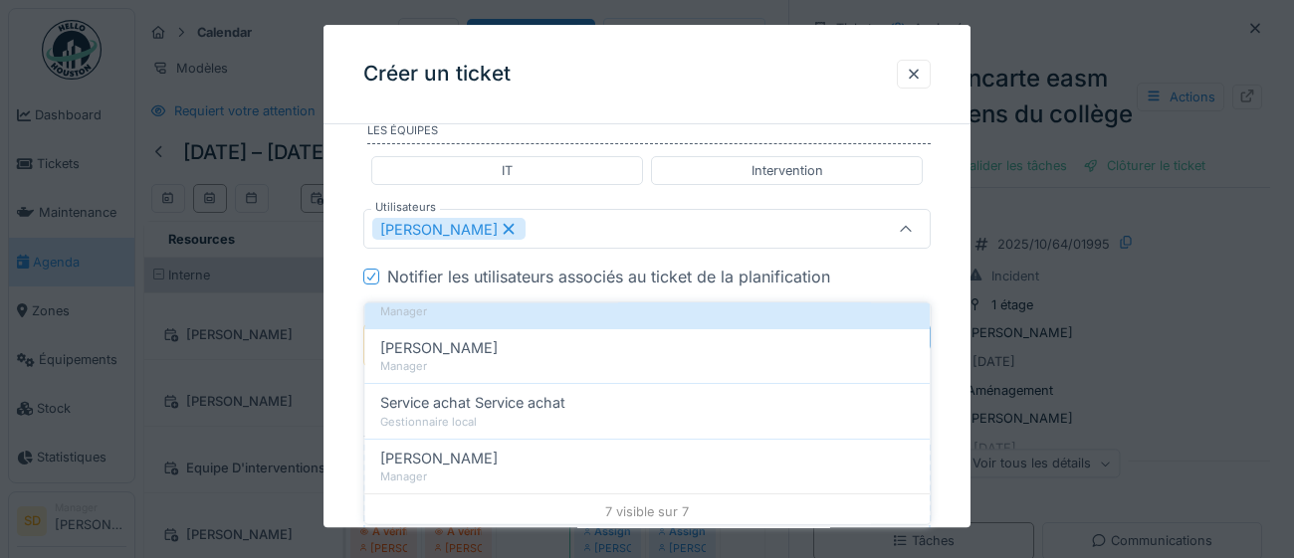
scroll to position [317, 0]
click at [562, 461] on div "[PERSON_NAME]" at bounding box center [646, 455] width 533 height 22
type input "*********"
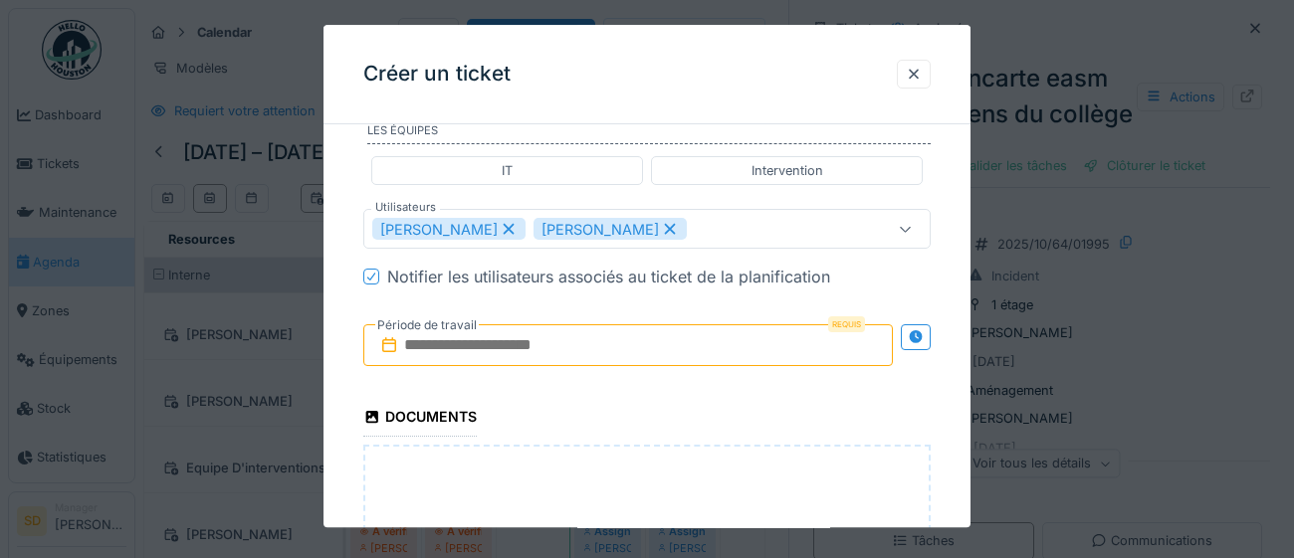
click at [590, 367] on input "text" at bounding box center [627, 346] width 529 height 42
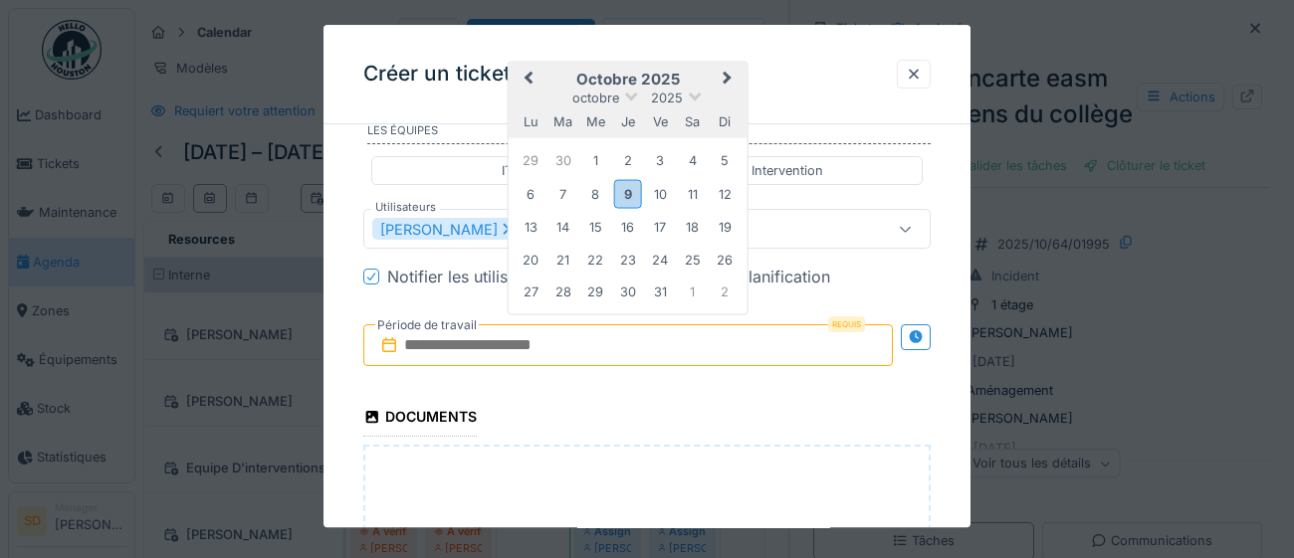
type input "**********"
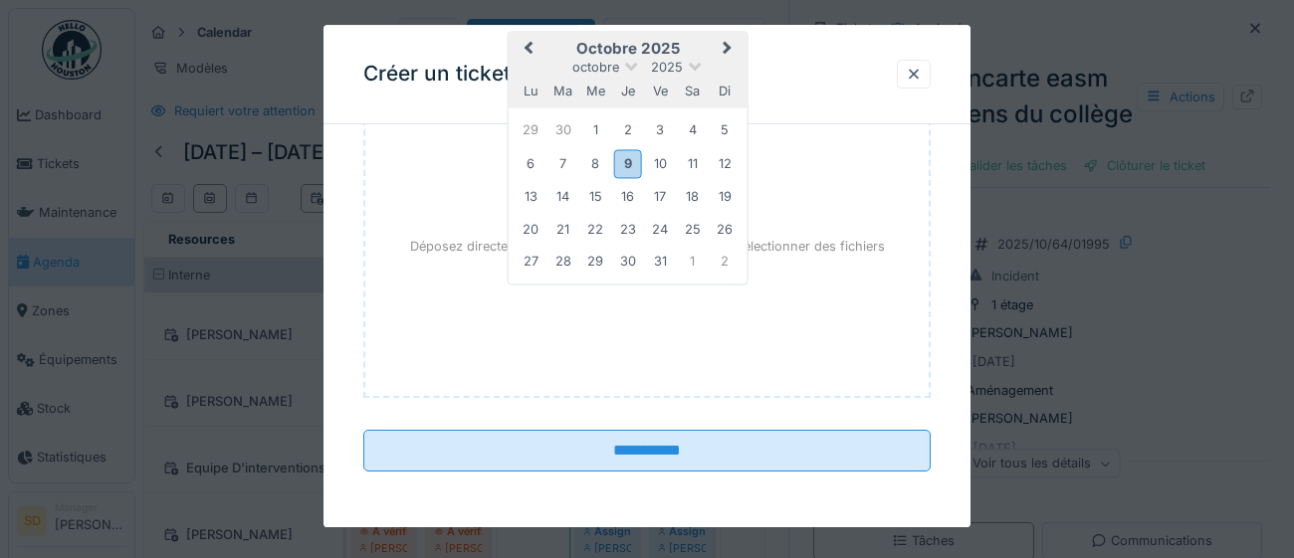
scroll to position [1838, 0]
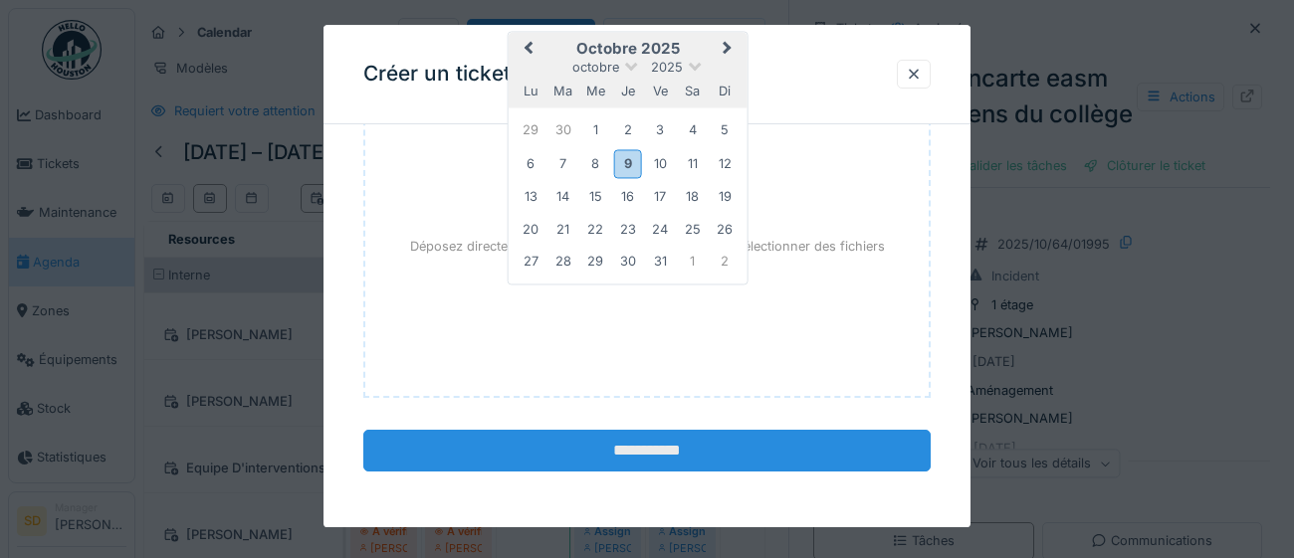
click at [614, 458] on input "**********" at bounding box center [646, 451] width 567 height 42
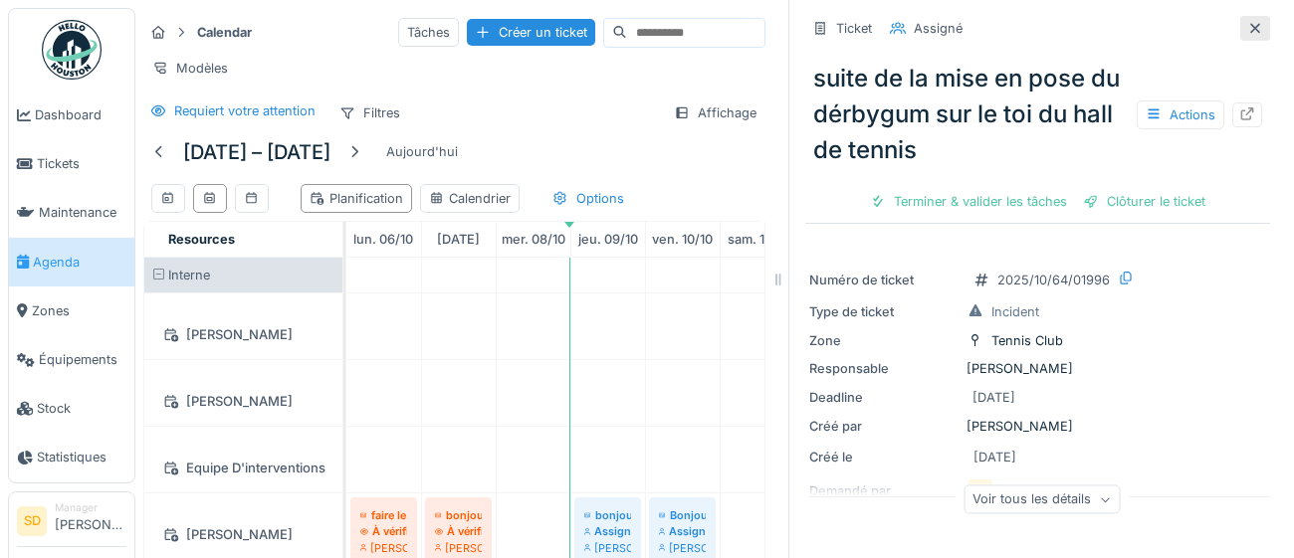
click at [1249, 32] on icon at bounding box center [1255, 28] width 16 height 13
